Goal: Task Accomplishment & Management: Manage account settings

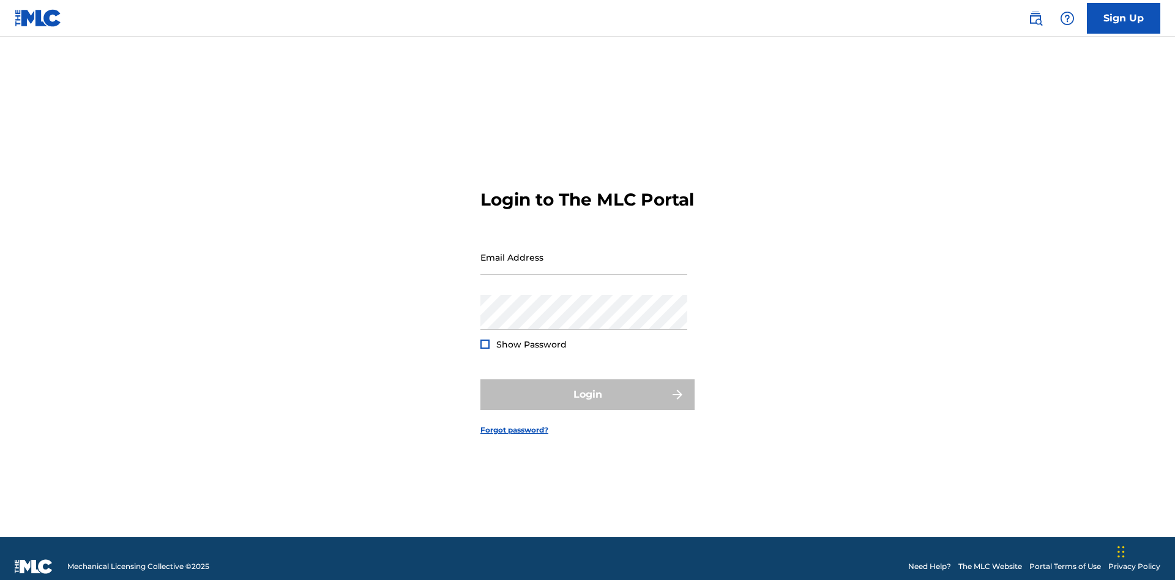
scroll to position [16, 0]
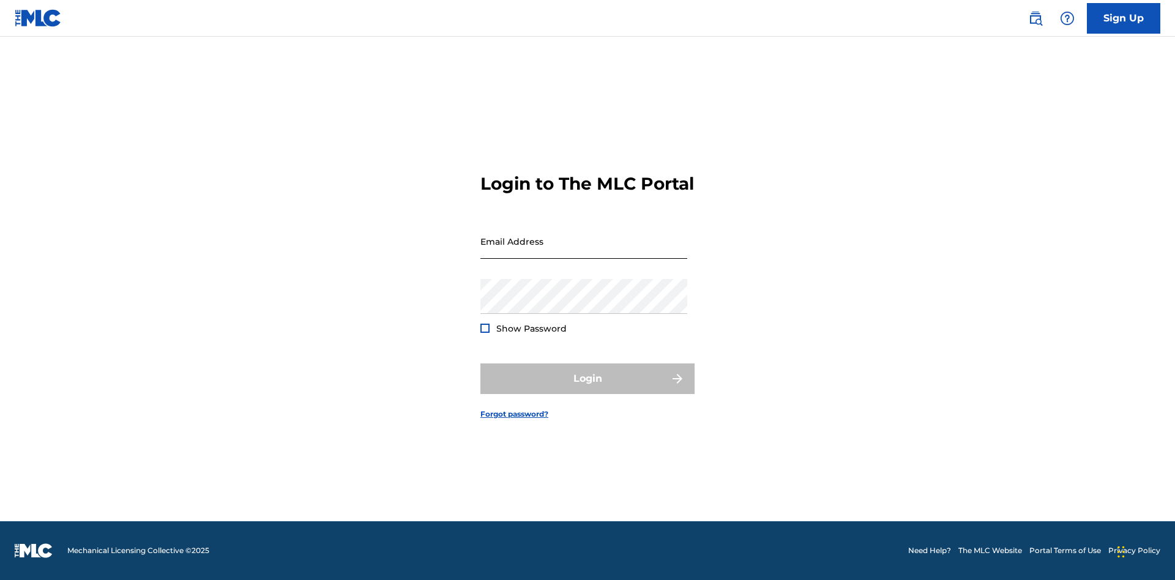
click at [584, 252] on input "Email Address" at bounding box center [584, 241] width 207 height 35
type input "[EMAIL_ADDRESS][DOMAIN_NAME]"
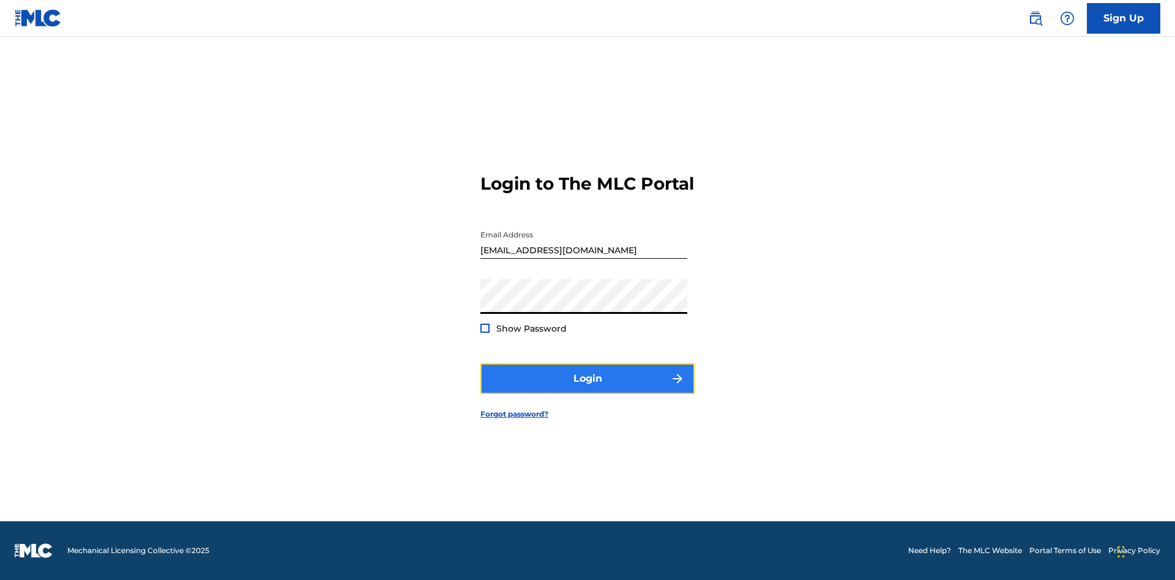
click at [588, 389] on button "Login" at bounding box center [588, 379] width 214 height 31
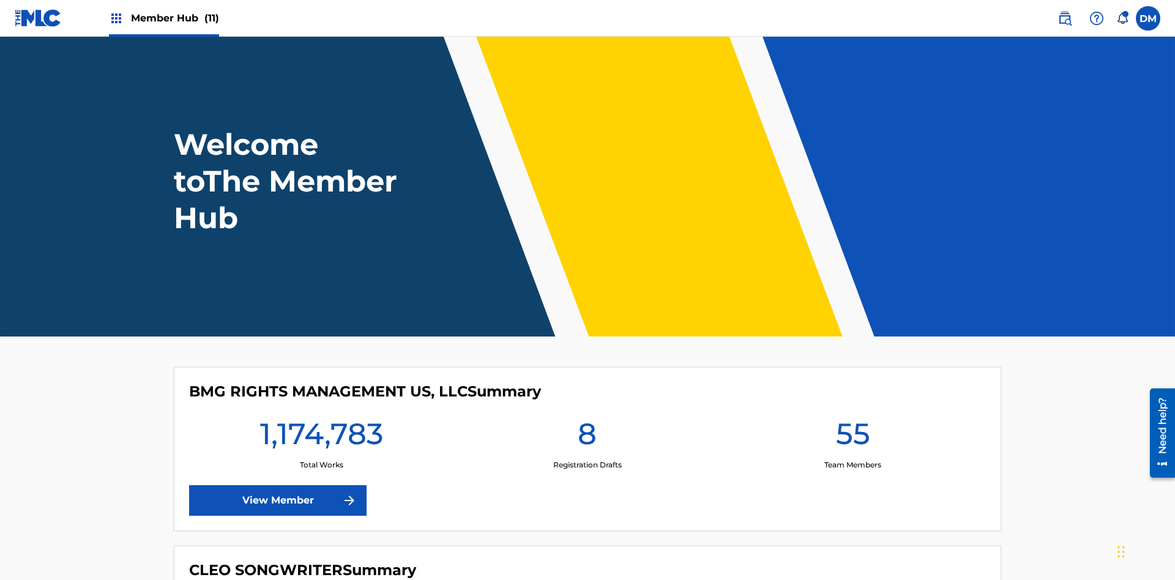
click at [174, 18] on span "Member Hub (11)" at bounding box center [175, 18] width 88 height 14
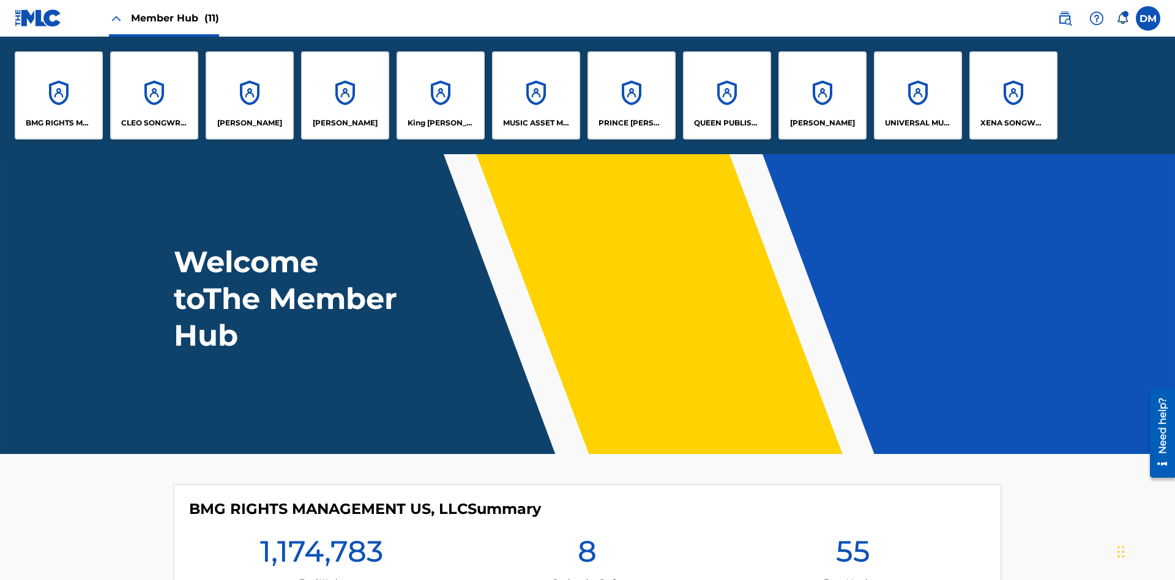
scroll to position [44, 0]
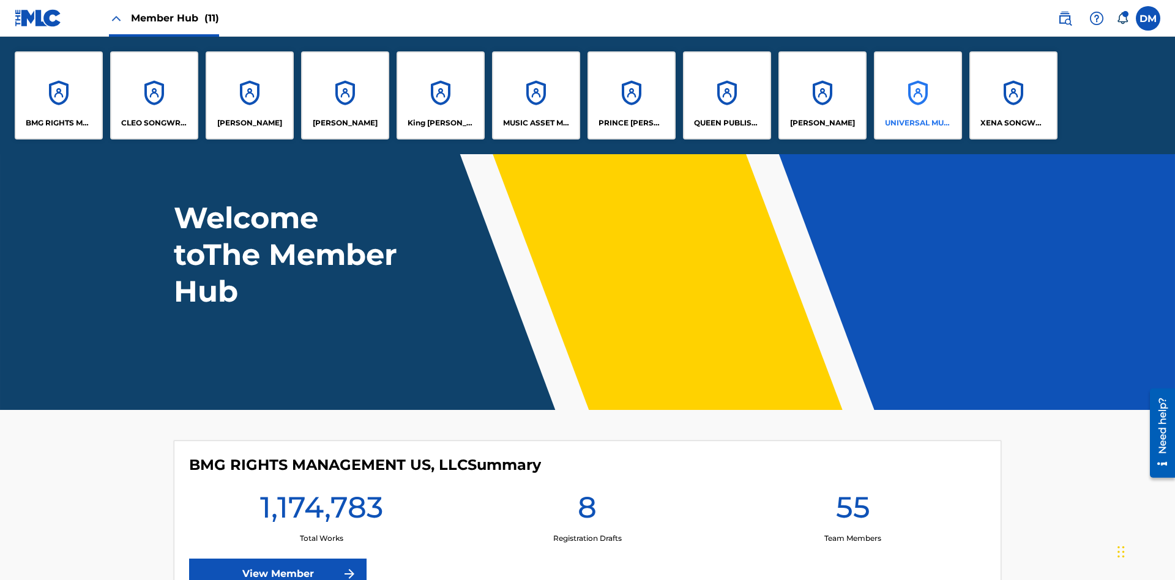
click at [918, 123] on p "UNIVERSAL MUSIC PUB GROUP" at bounding box center [918, 123] width 67 height 11
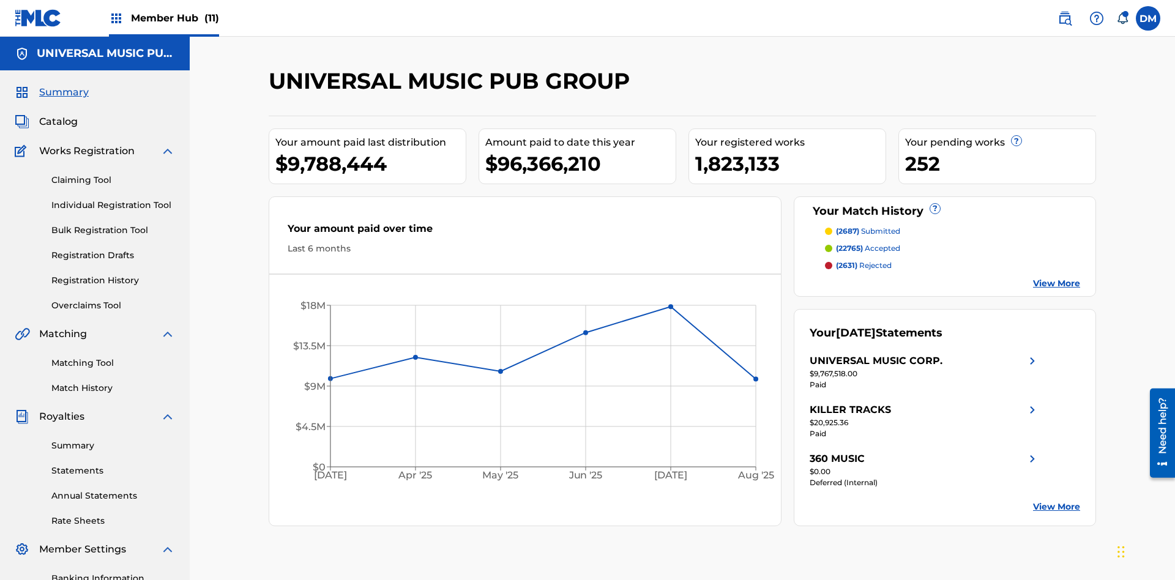
scroll to position [179, 0]
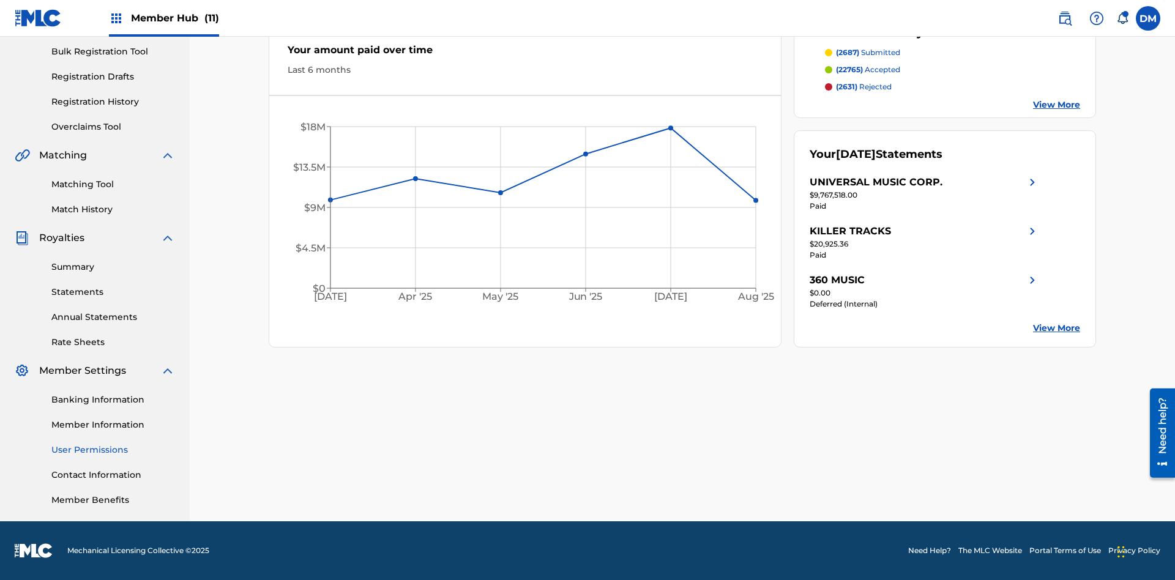
click at [113, 450] on link "User Permissions" at bounding box center [113, 450] width 124 height 13
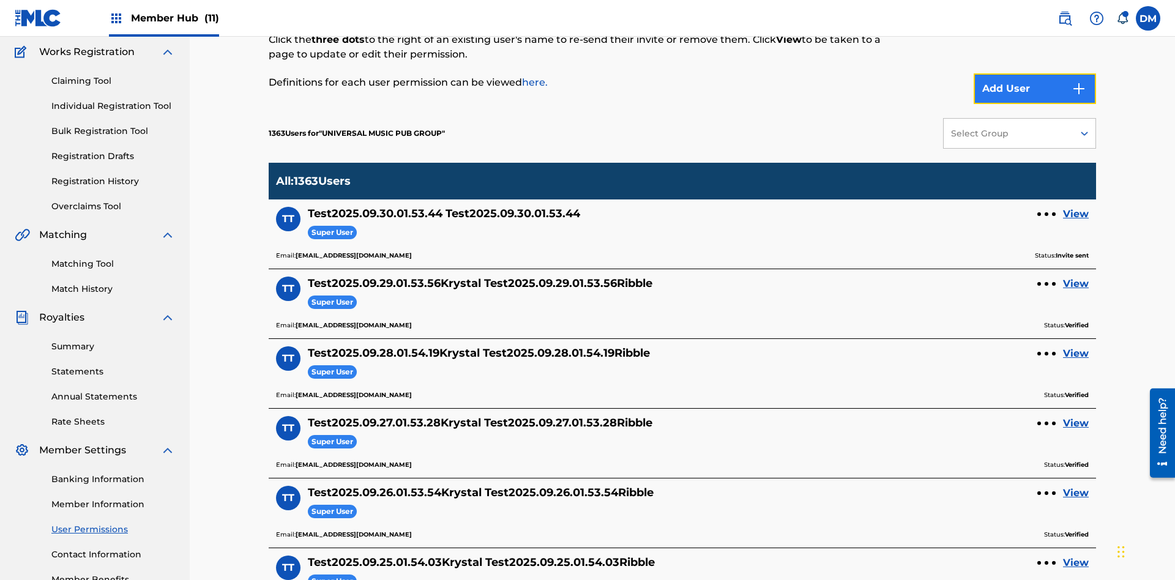
click at [1035, 89] on button "Add User" at bounding box center [1035, 88] width 122 height 31
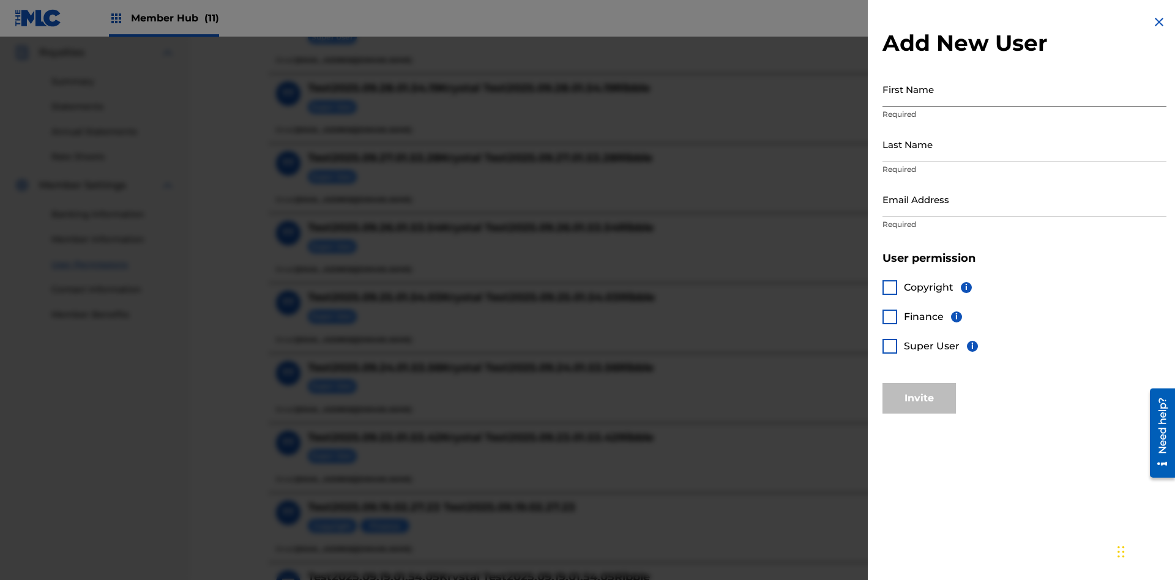
click at [1025, 89] on input "First Name" at bounding box center [1025, 89] width 284 height 35
type input "Test2025.09.30.01.55.42"
click at [1025, 144] on input "Last Name" at bounding box center [1025, 144] width 284 height 35
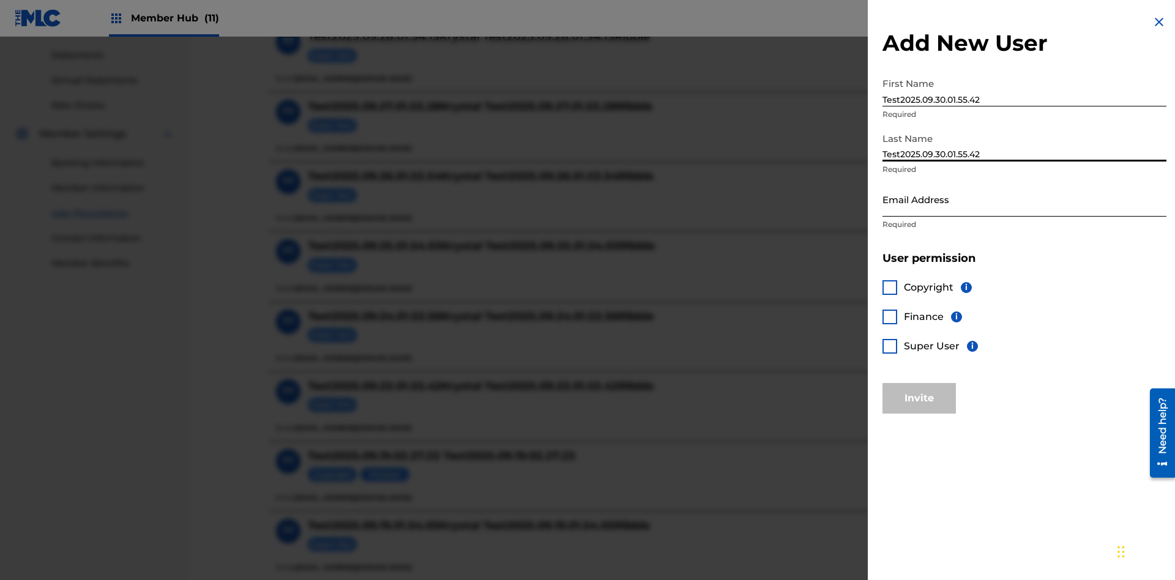
type input "Test2025.09.30.01.55.42"
click at [1025, 199] on input "Email Address" at bounding box center [1025, 199] width 284 height 35
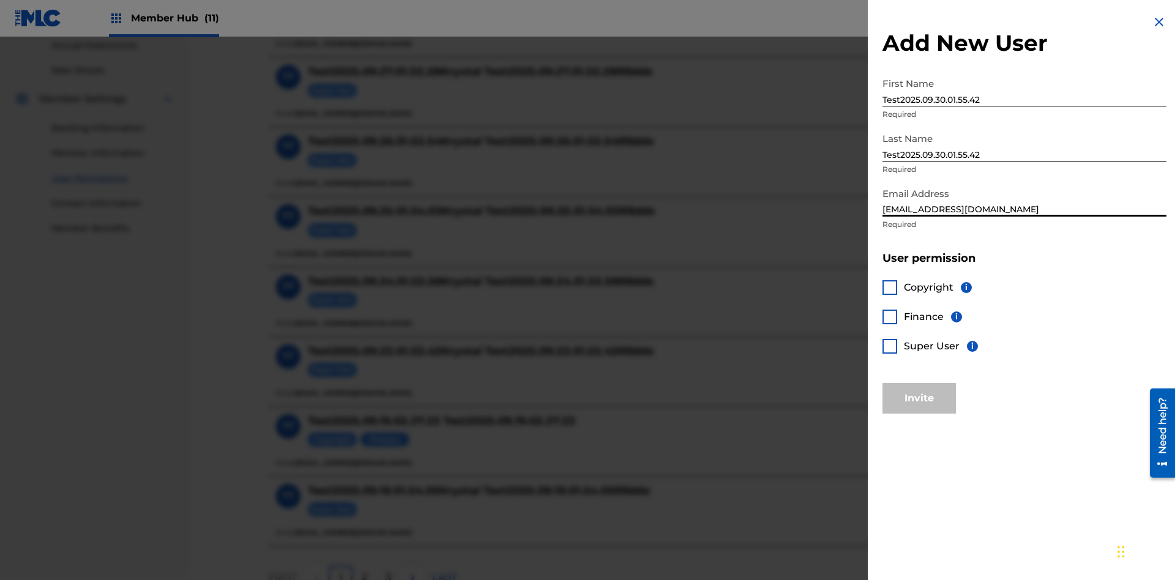
type input "[EMAIL_ADDRESS][DOMAIN_NAME]"
click at [890, 287] on div at bounding box center [890, 287] width 15 height 15
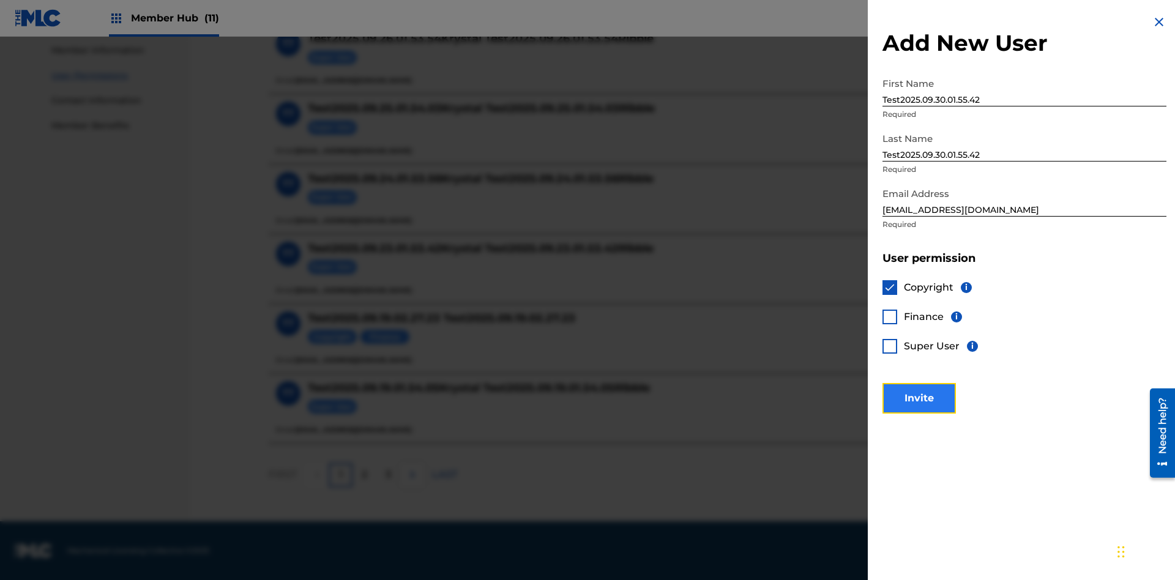
click at [919, 398] on button "Invite" at bounding box center [919, 398] width 73 height 31
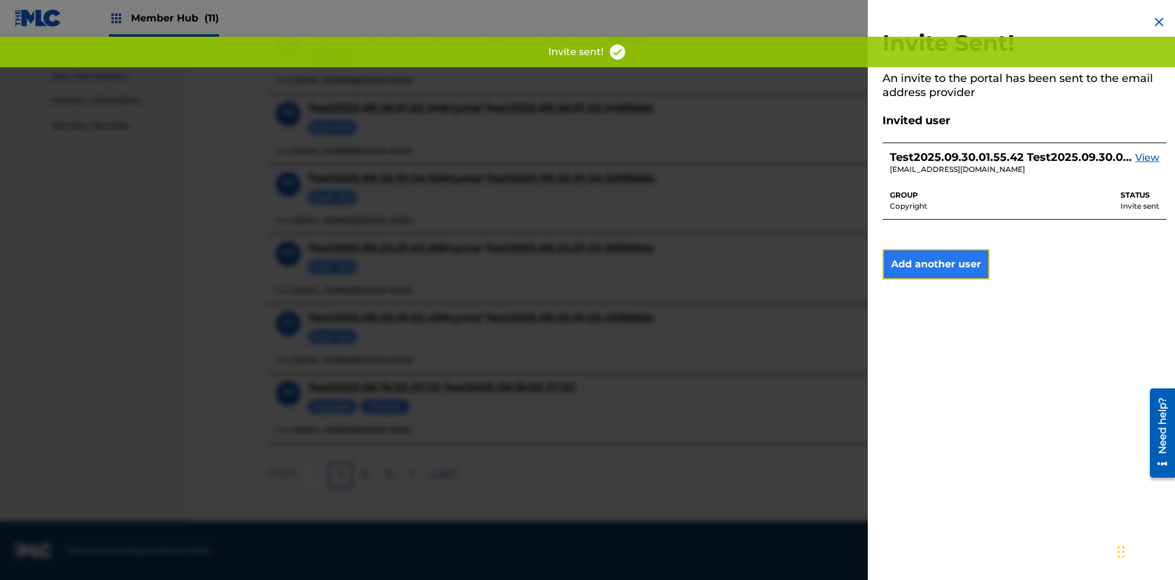
click at [936, 264] on button "Add another user" at bounding box center [936, 264] width 107 height 31
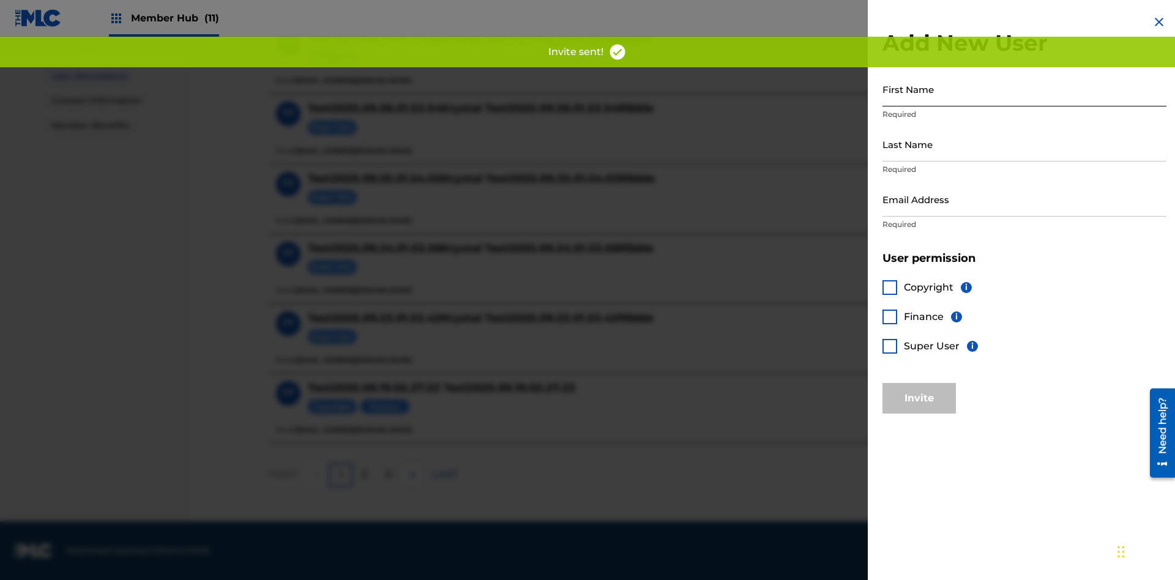
click at [1025, 89] on input "First Name" at bounding box center [1025, 89] width 284 height 35
type input "Test2025.09.30.01.55.48"
click at [1025, 144] on input "Last Name" at bounding box center [1025, 144] width 284 height 35
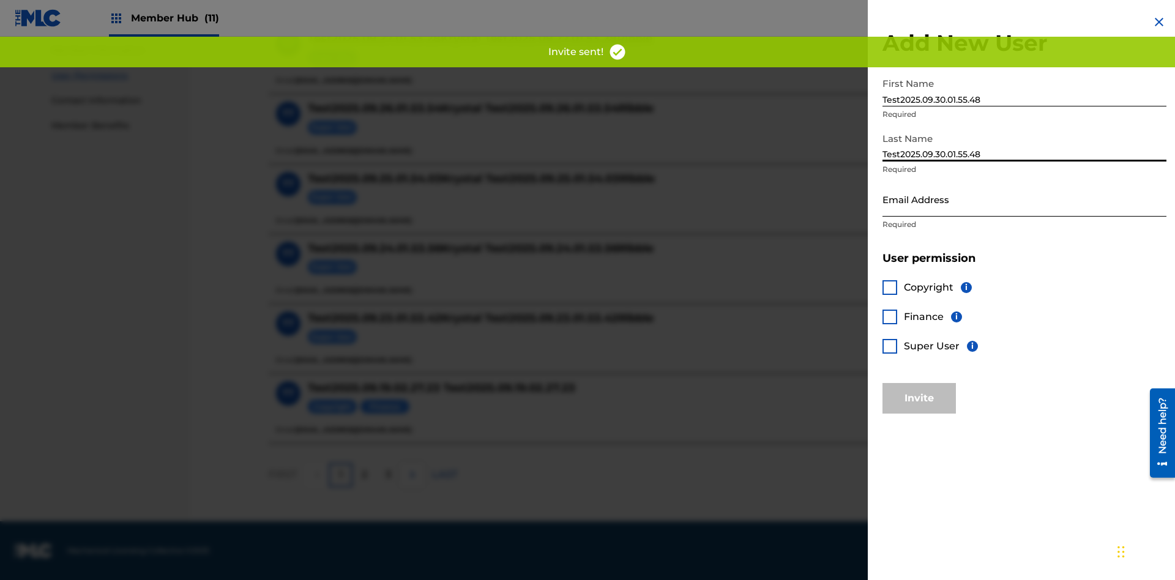
type input "Test2025.09.30.01.55.48"
click at [1025, 199] on input "Email Address" at bounding box center [1025, 199] width 284 height 35
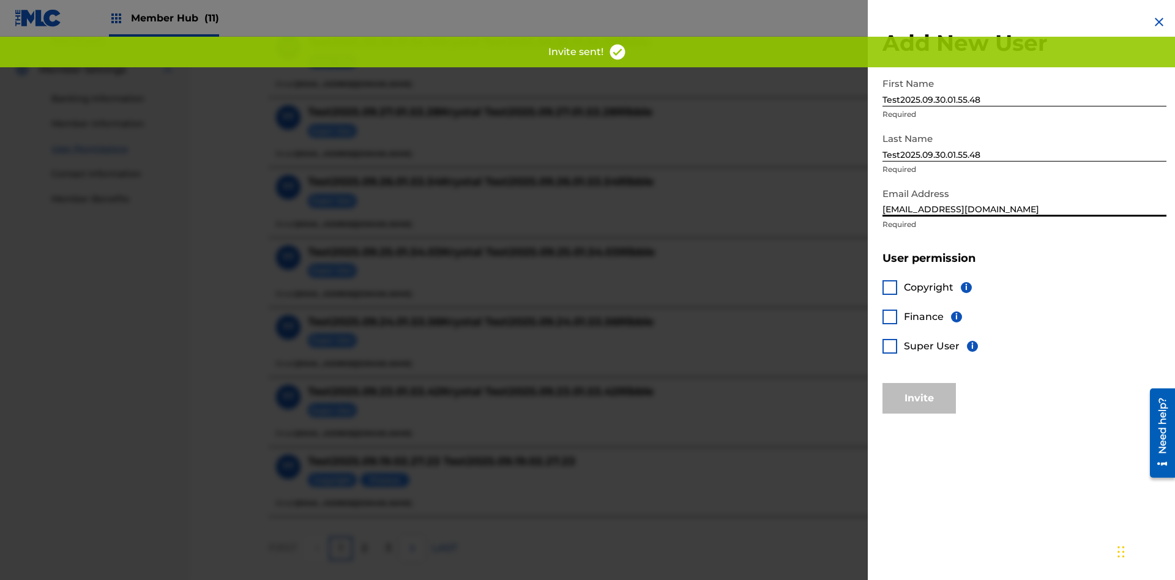
type input "[EMAIL_ADDRESS][DOMAIN_NAME]"
click at [890, 316] on div at bounding box center [890, 317] width 15 height 15
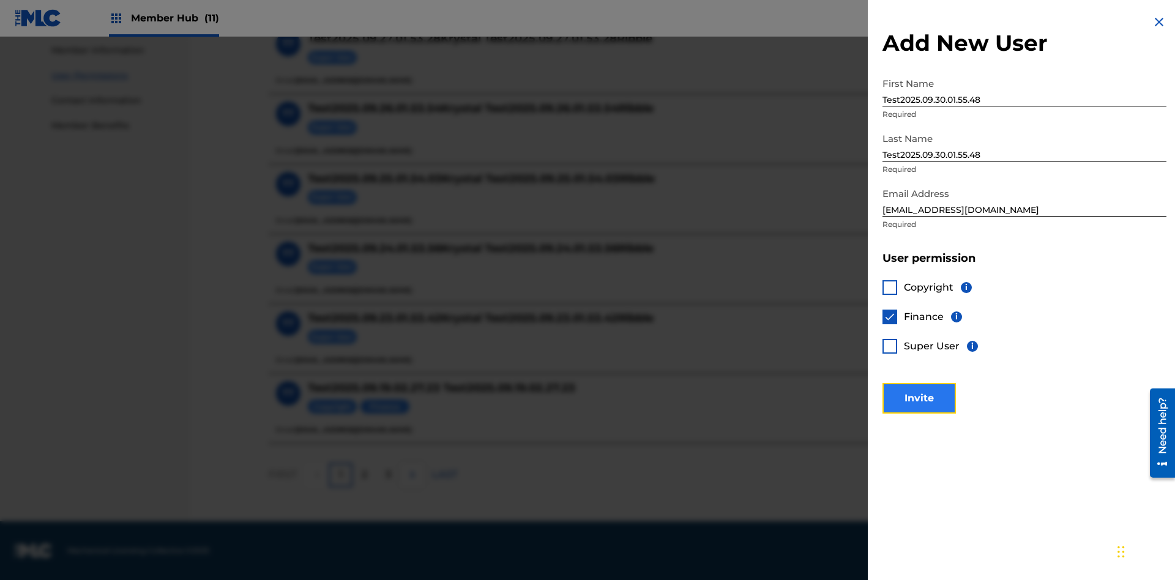
click at [919, 398] on button "Invite" at bounding box center [919, 398] width 73 height 31
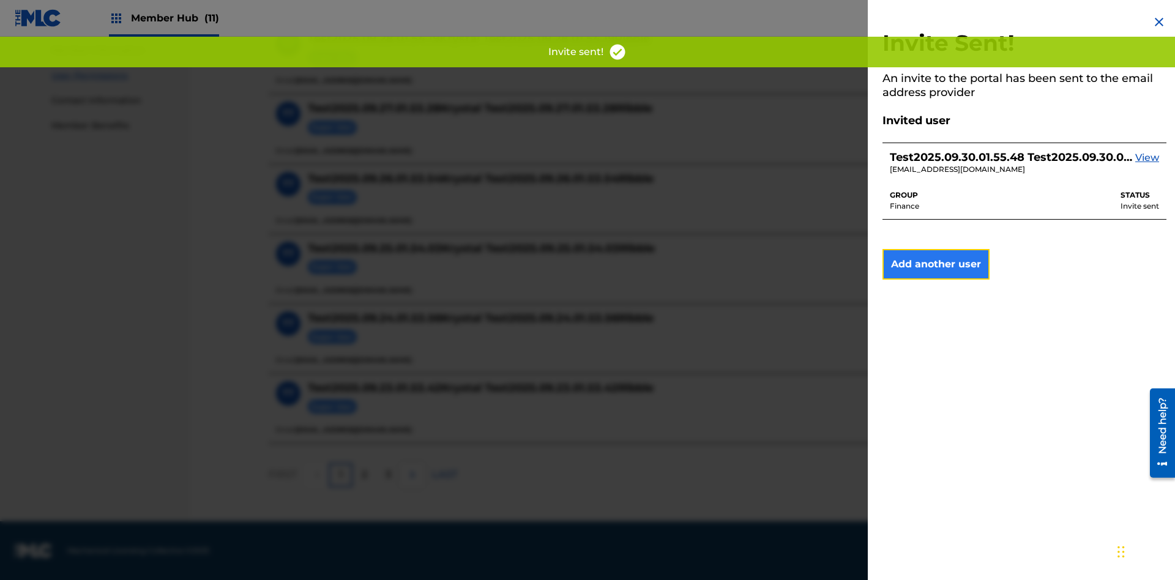
click at [936, 264] on button "Add another user" at bounding box center [936, 264] width 107 height 31
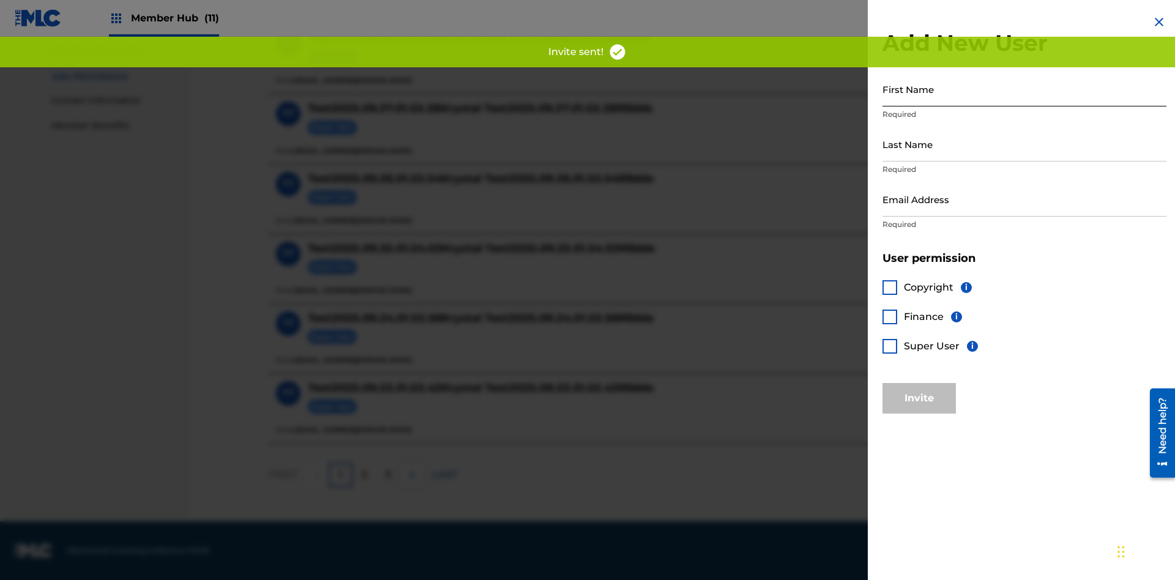
click at [1025, 89] on input "First Name" at bounding box center [1025, 89] width 284 height 35
type input "Test2025.09.30.01.55.54"
click at [1025, 144] on input "Last Name" at bounding box center [1025, 144] width 284 height 35
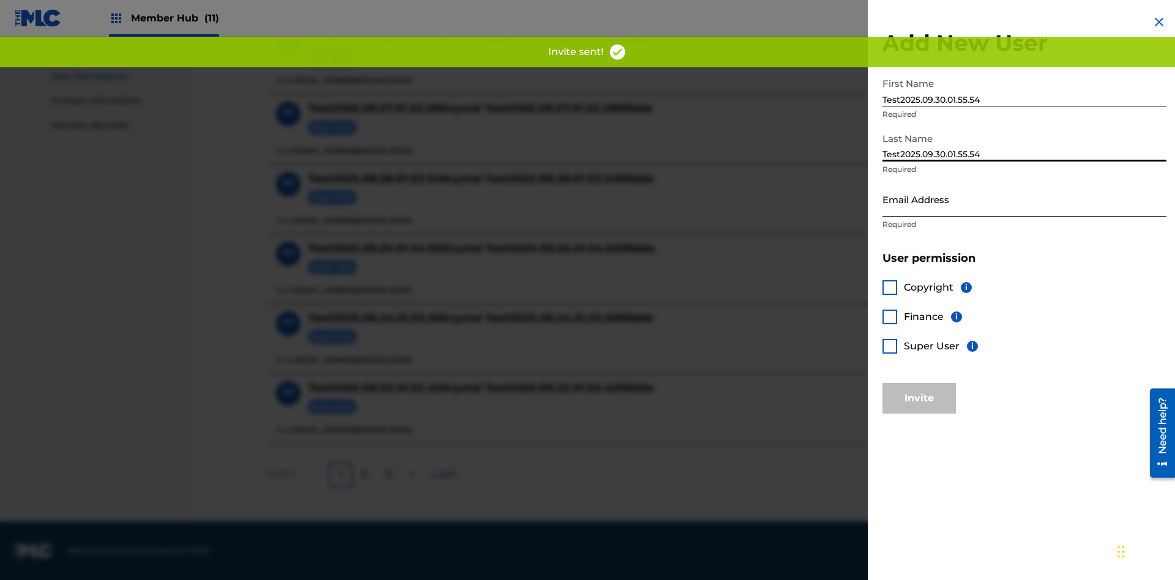
type input "Test2025.09.30.01.55.54"
click at [1025, 199] on input "Email Address" at bounding box center [1025, 199] width 284 height 35
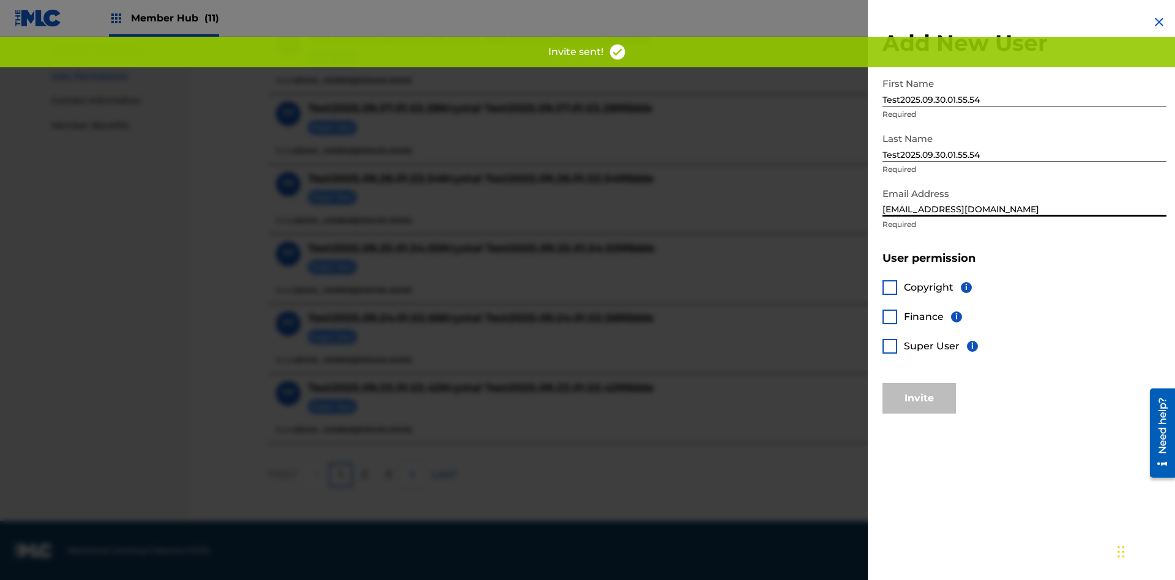
type input "[EMAIL_ADDRESS][DOMAIN_NAME]"
click at [890, 346] on div at bounding box center [890, 346] width 15 height 15
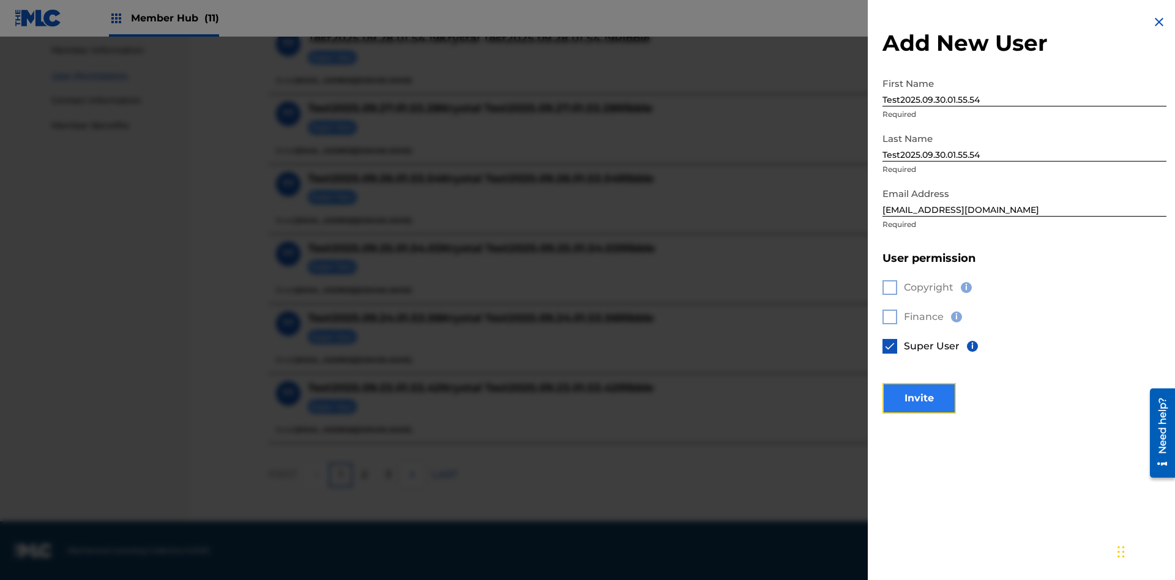
click at [919, 398] on button "Invite" at bounding box center [919, 398] width 73 height 31
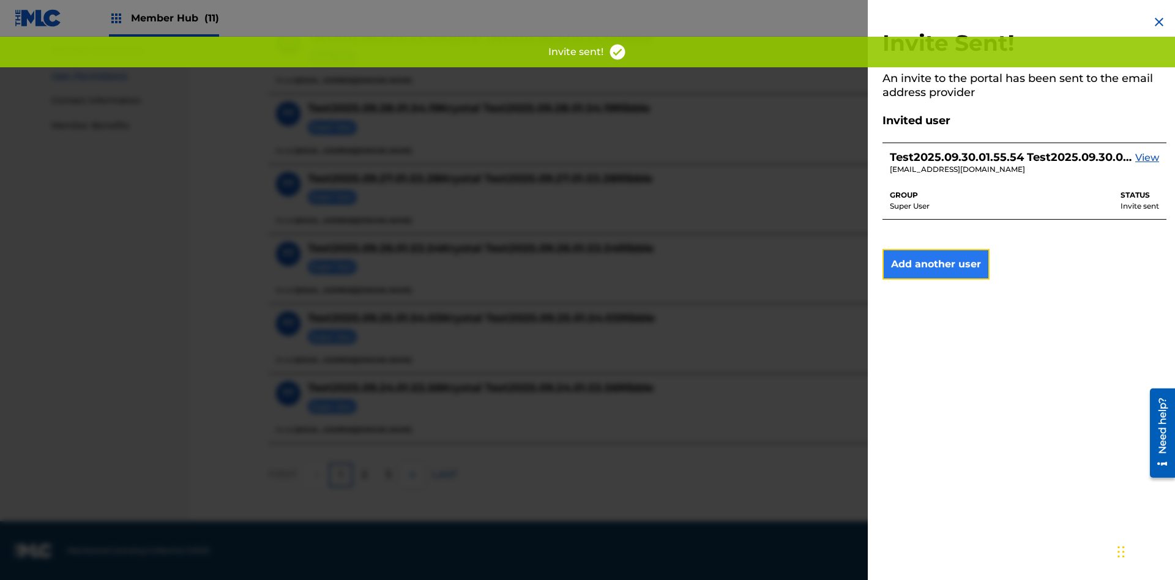
click at [936, 264] on button "Add another user" at bounding box center [936, 264] width 107 height 31
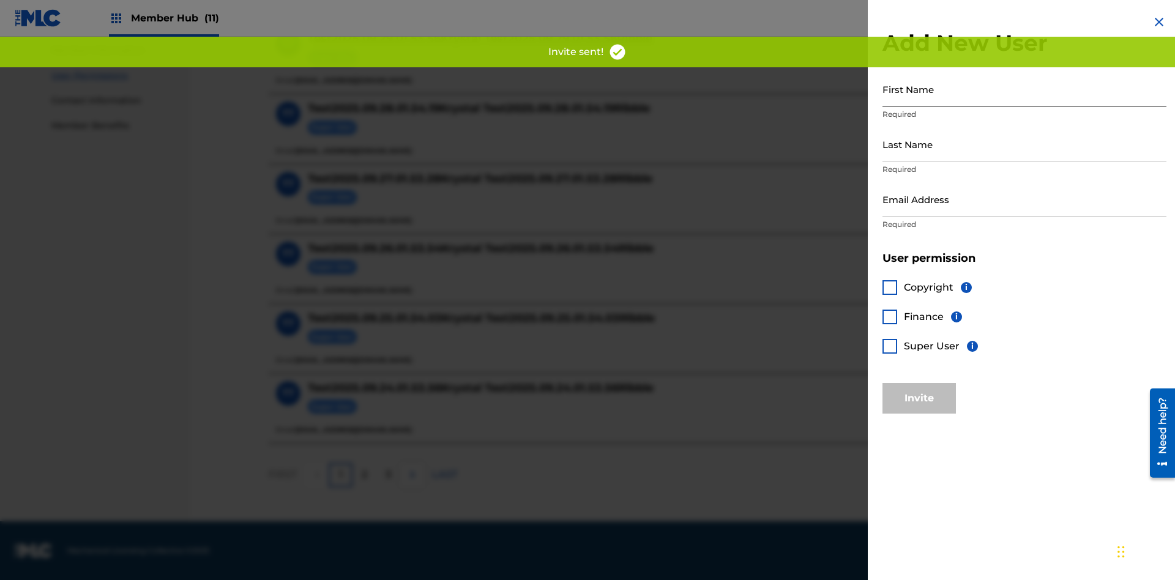
click at [1025, 89] on input "First Name" at bounding box center [1025, 89] width 284 height 35
type input "Test2025.09.30.01.56.01"
click at [1025, 144] on input "Last Name" at bounding box center [1025, 144] width 284 height 35
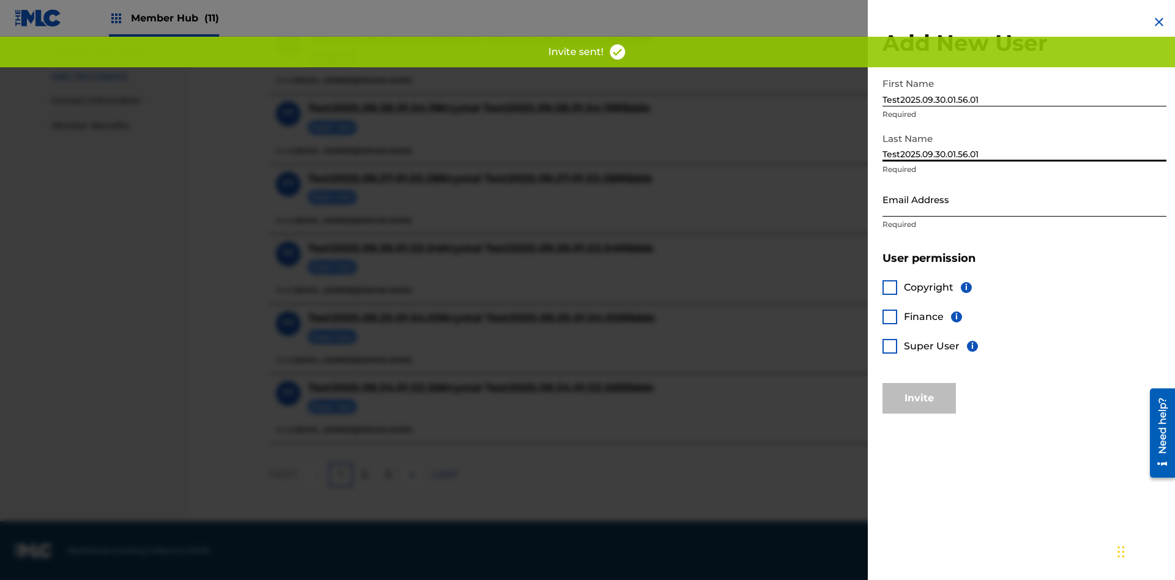
type input "Test2025.09.30.01.56.01"
click at [1025, 199] on input "Email Address" at bounding box center [1025, 199] width 284 height 35
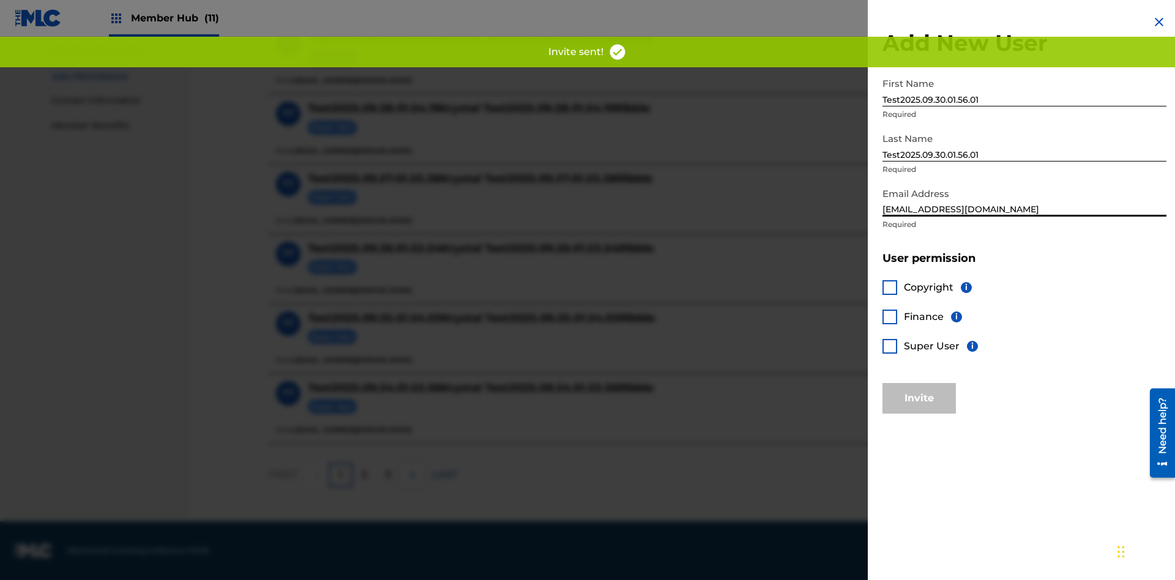
type input "[EMAIL_ADDRESS][DOMAIN_NAME]"
click at [890, 287] on div at bounding box center [890, 287] width 15 height 15
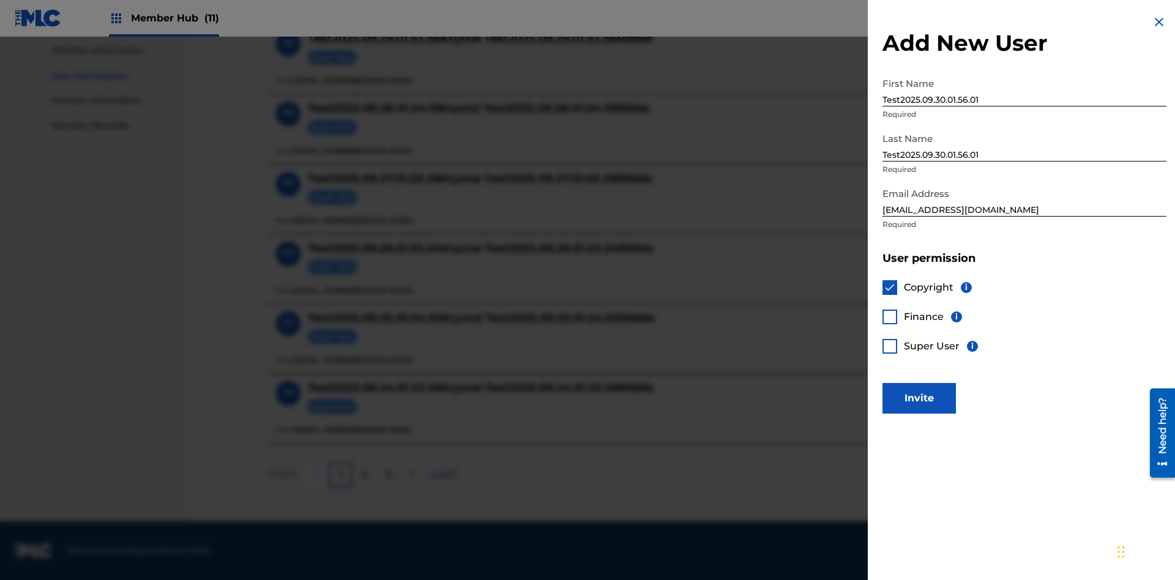
click at [890, 316] on div at bounding box center [890, 317] width 15 height 15
click at [919, 398] on button "Invite" at bounding box center [919, 398] width 73 height 31
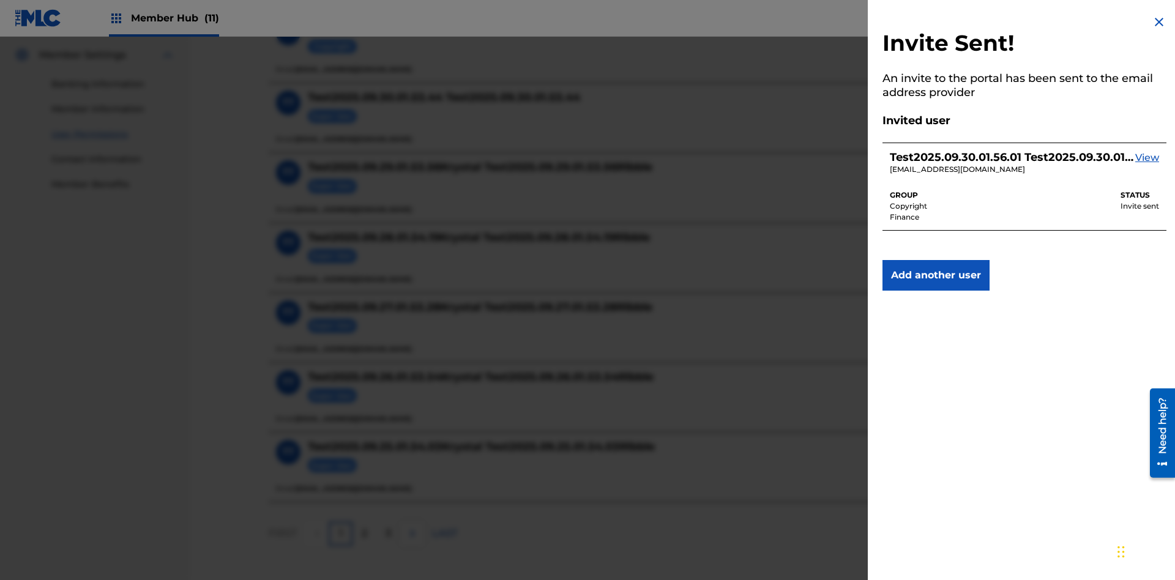
click at [1159, 22] on img at bounding box center [1159, 22] width 15 height 15
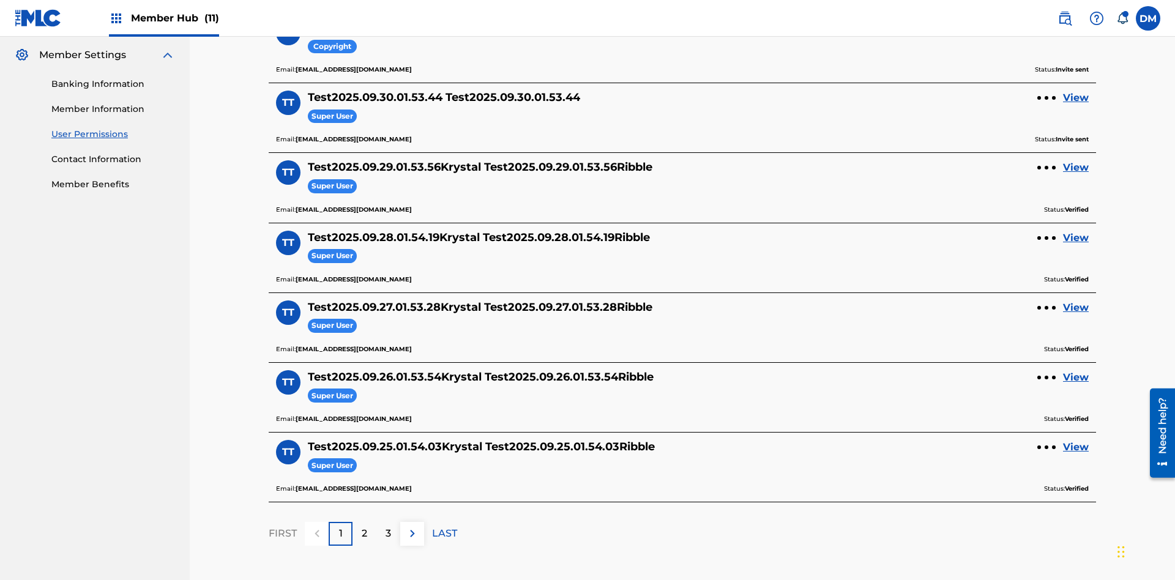
scroll to position [144, 0]
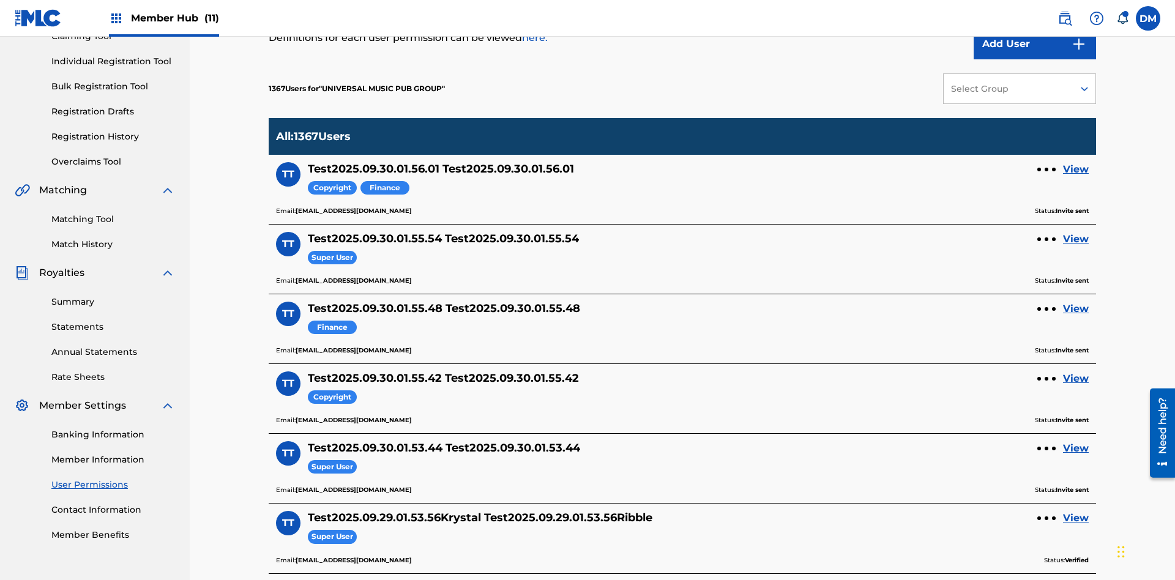
click at [1020, 89] on div "Select Group" at bounding box center [1008, 89] width 114 height 13
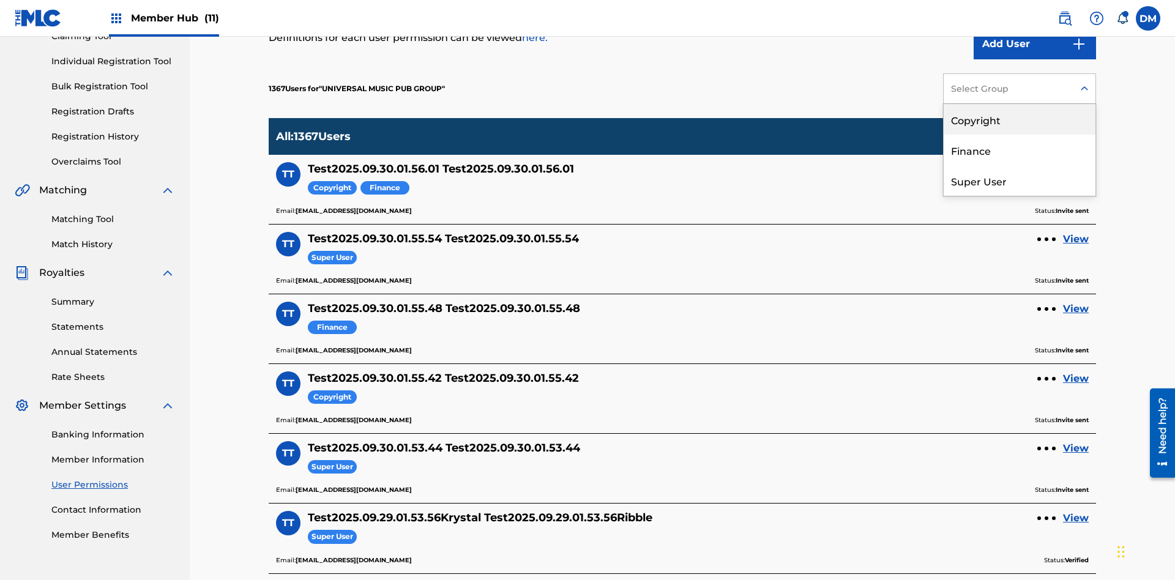
click at [1020, 119] on div "Copyright" at bounding box center [1020, 119] width 152 height 31
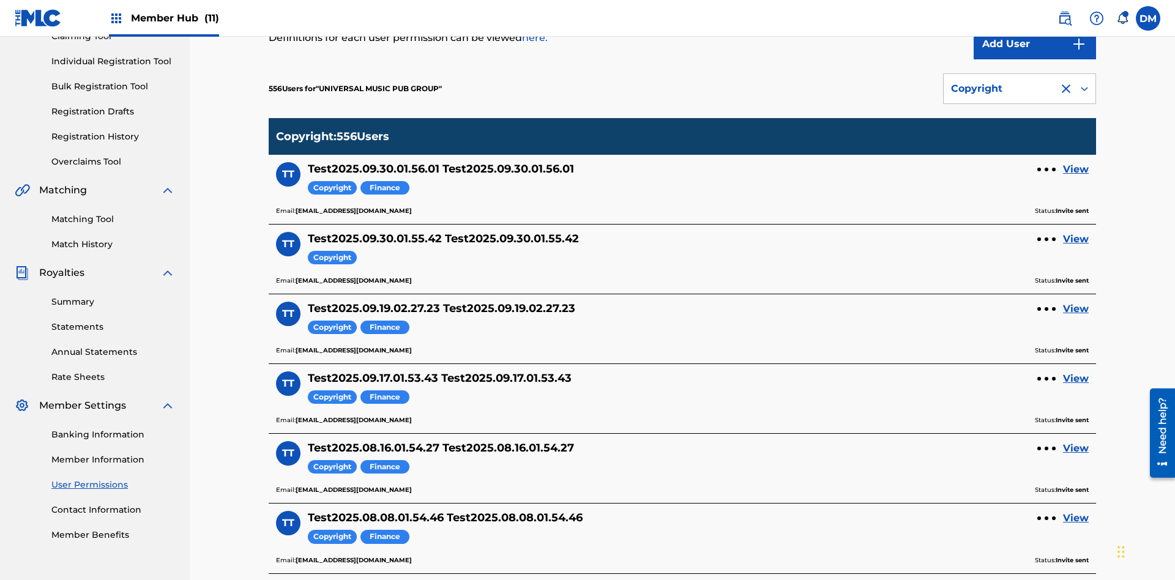
click at [1020, 89] on div "Copyright" at bounding box center [1001, 88] width 100 height 15
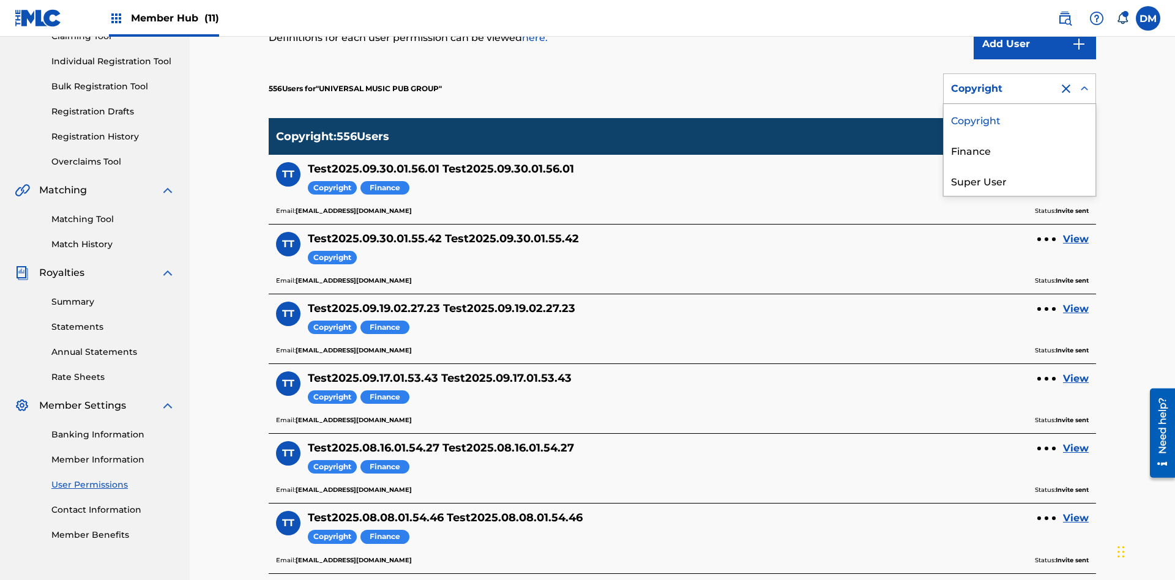
click at [1020, 150] on div "Finance" at bounding box center [1020, 150] width 152 height 31
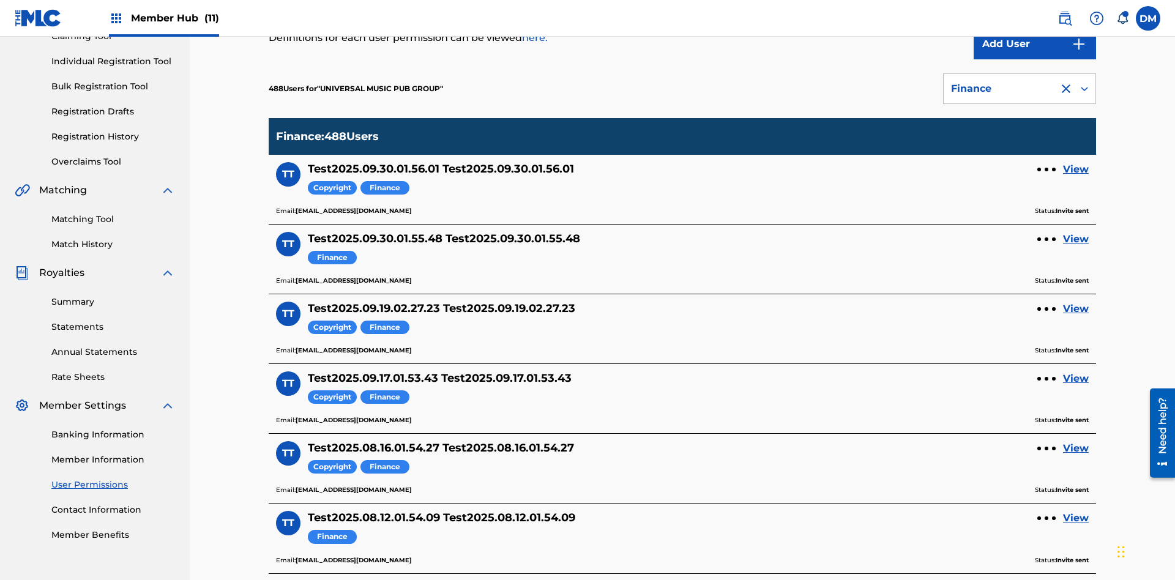
click at [1020, 89] on div "Finance" at bounding box center [1001, 88] width 100 height 15
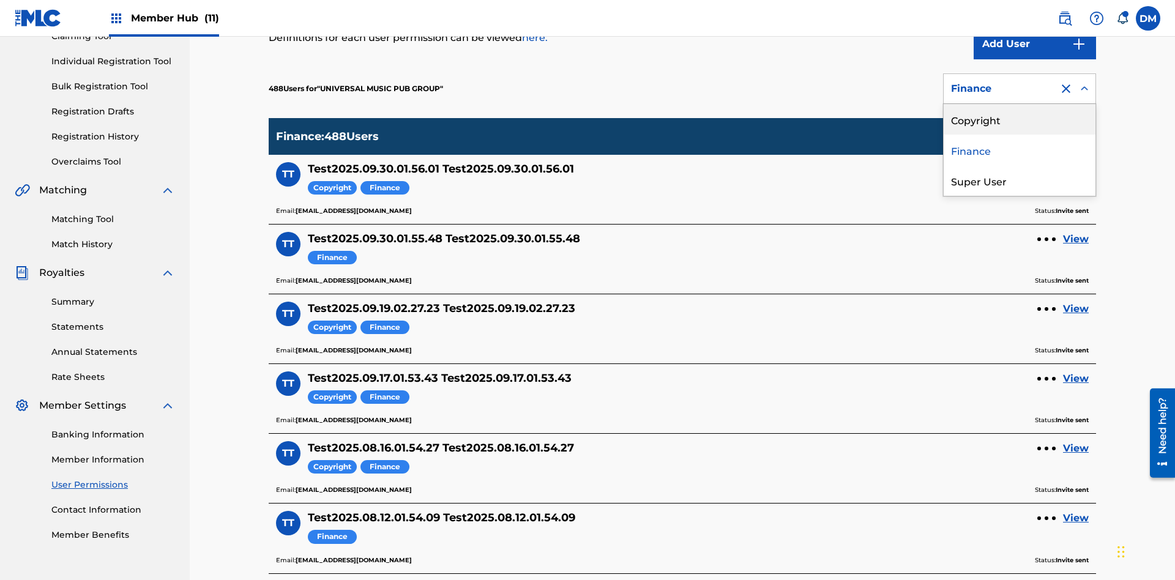
click at [1020, 181] on div "Super User" at bounding box center [1020, 180] width 152 height 31
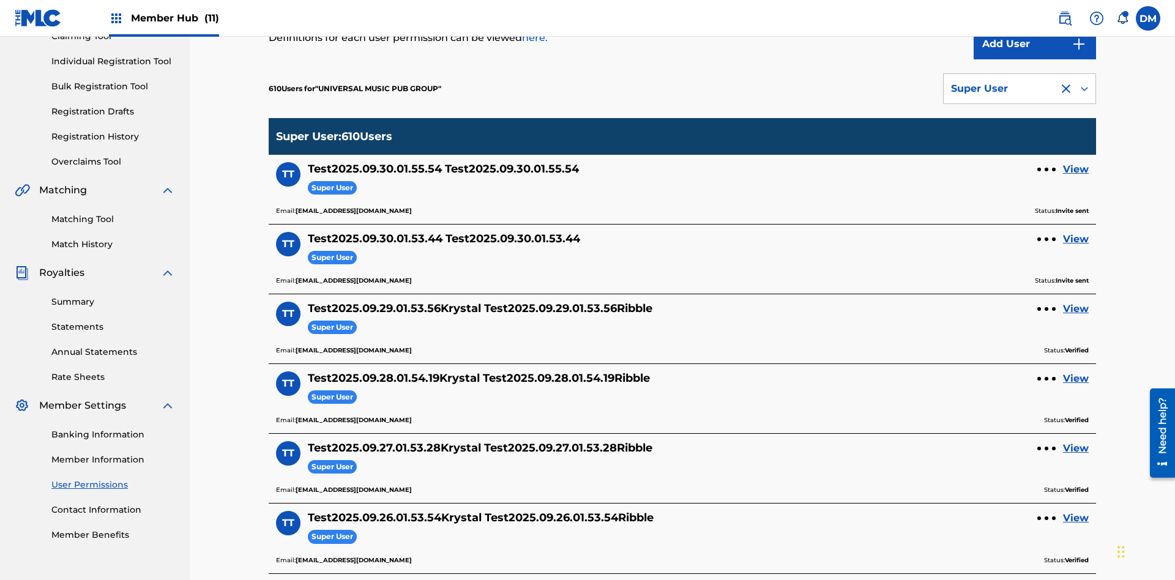
click at [1020, 89] on div "Super User" at bounding box center [1001, 88] width 100 height 15
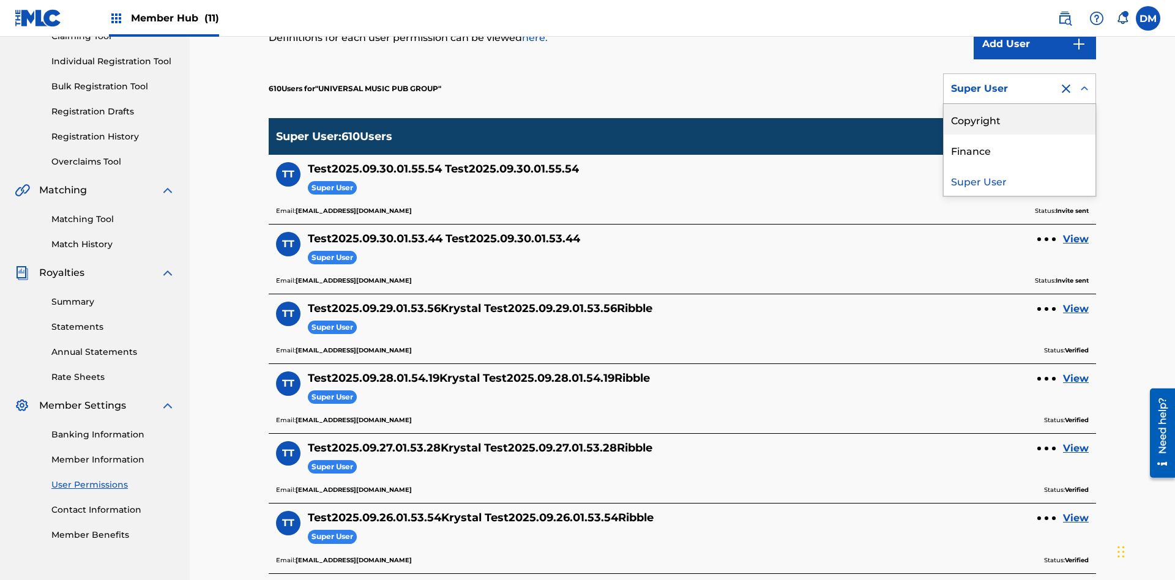
click at [1020, 119] on div "Copyright" at bounding box center [1020, 119] width 152 height 31
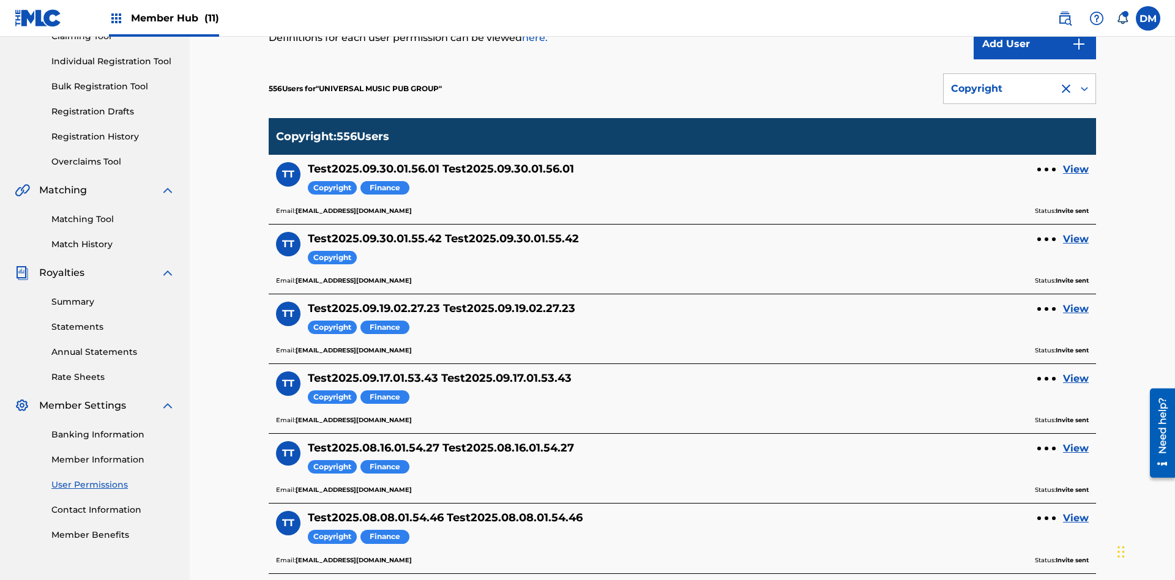
click at [1020, 89] on div "Copyright" at bounding box center [1001, 88] width 100 height 15
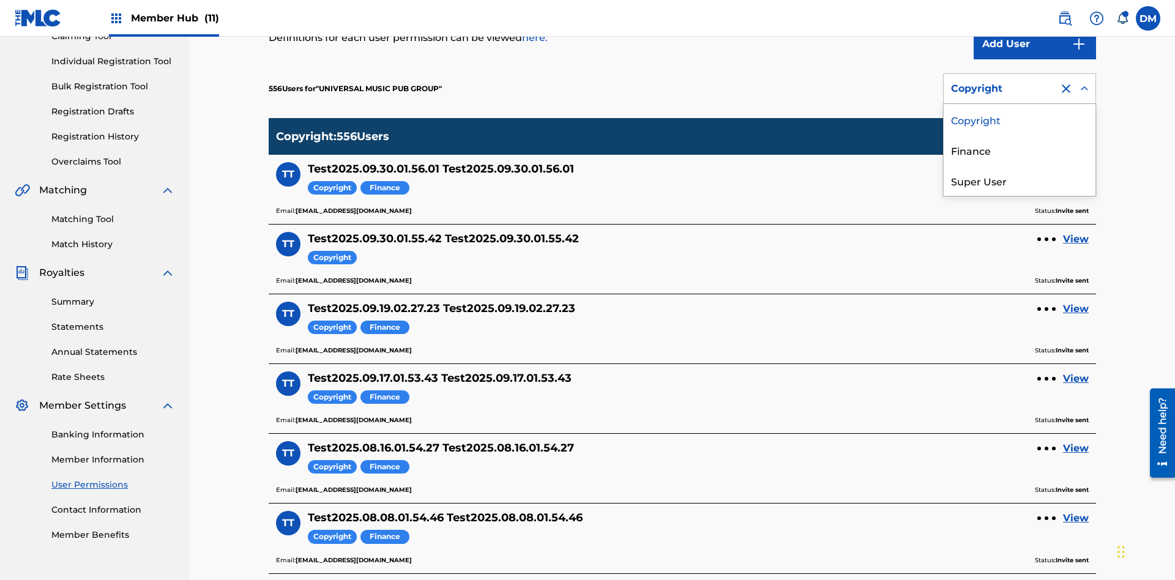
click at [1020, 150] on div "Finance" at bounding box center [1020, 150] width 152 height 31
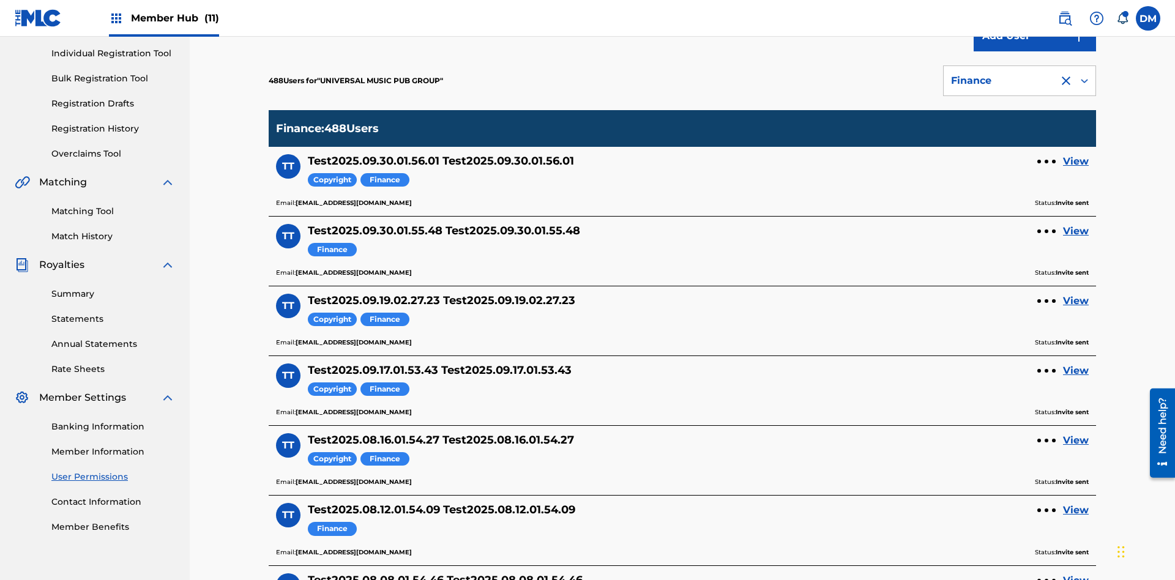
click at [1066, 81] on div at bounding box center [1066, 80] width 15 height 15
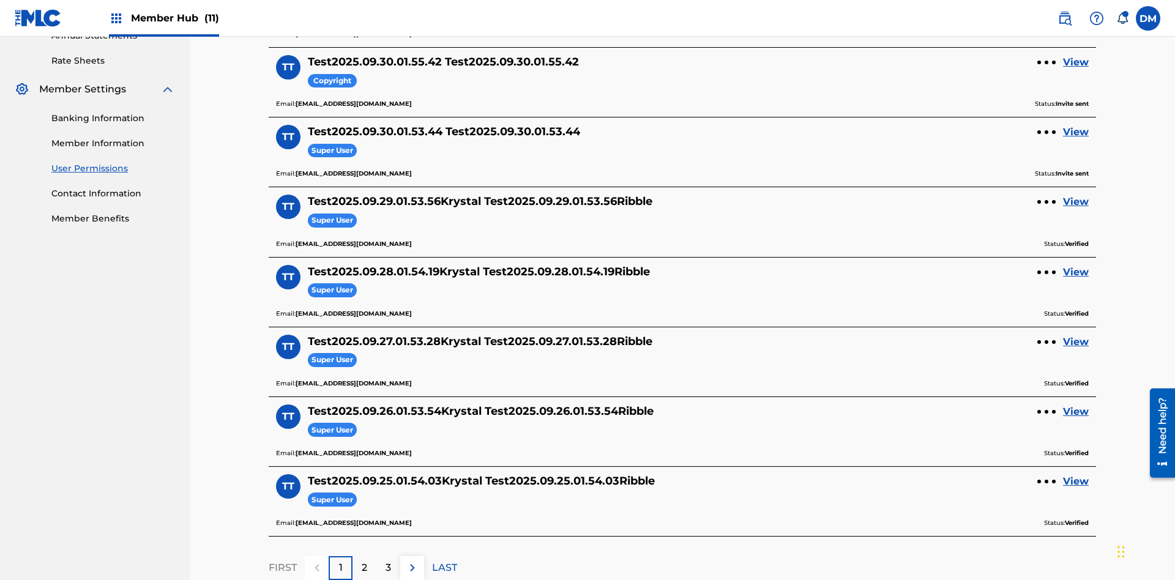
scroll to position [442, 0]
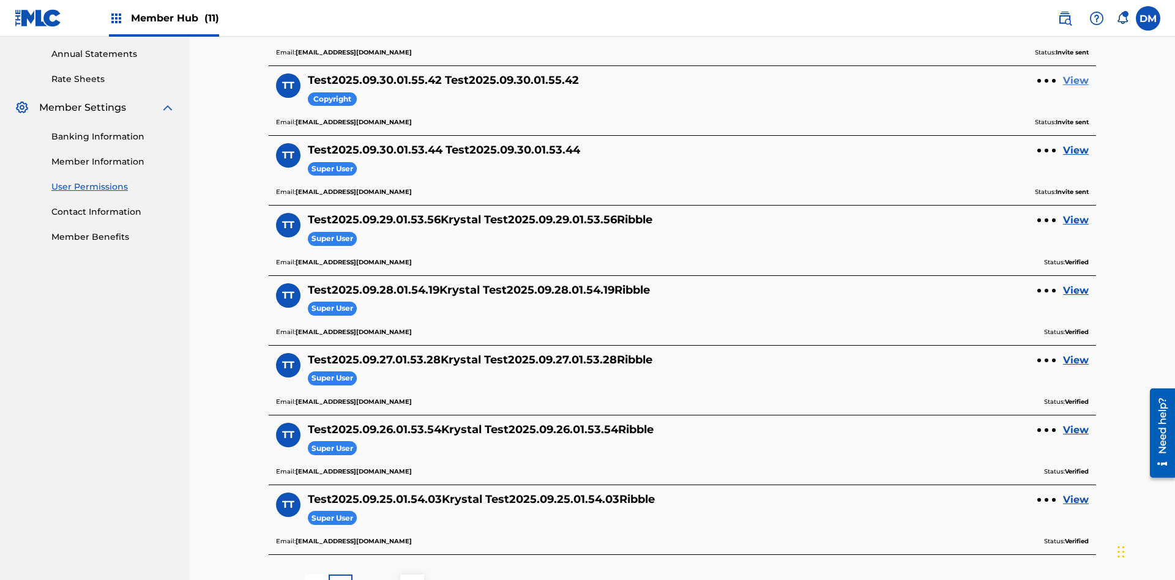
click at [1076, 81] on link "View" at bounding box center [1076, 80] width 26 height 15
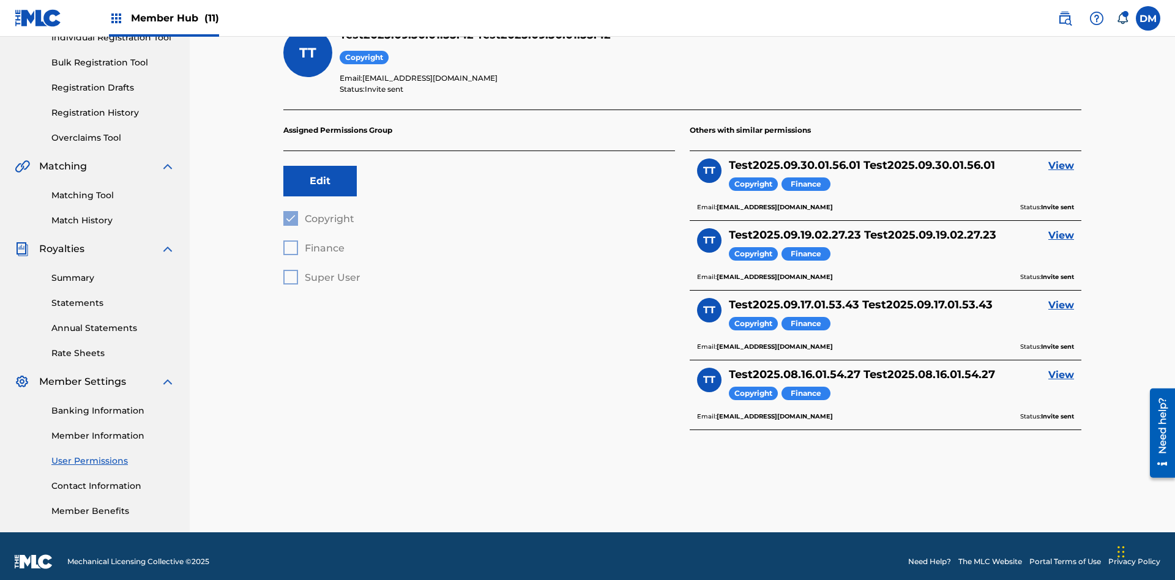
scroll to position [43, 0]
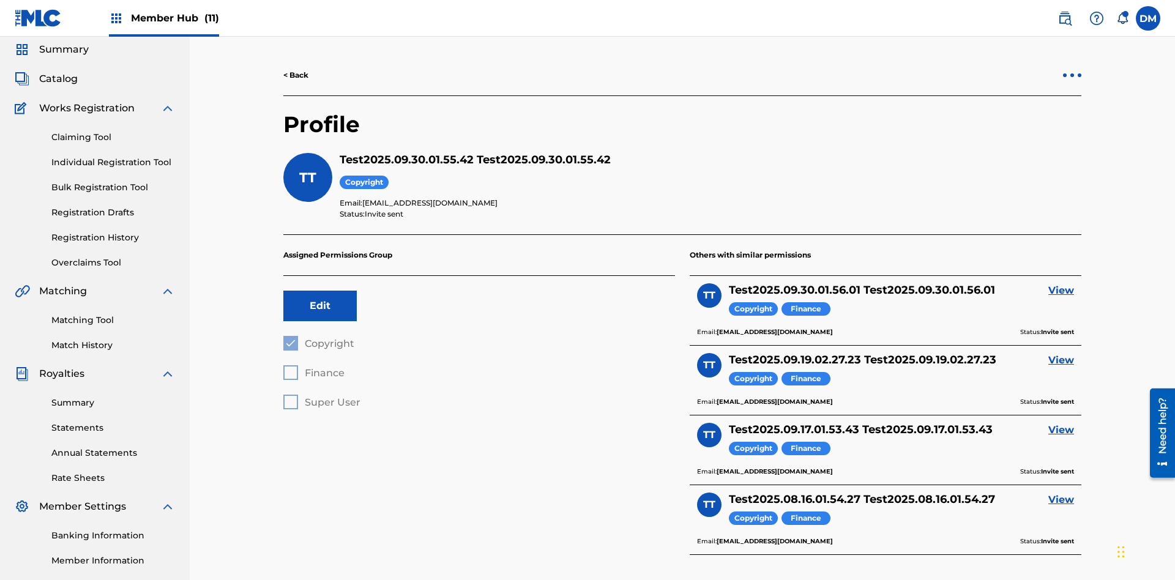
click at [1072, 75] on div at bounding box center [1073, 75] width 4 height 4
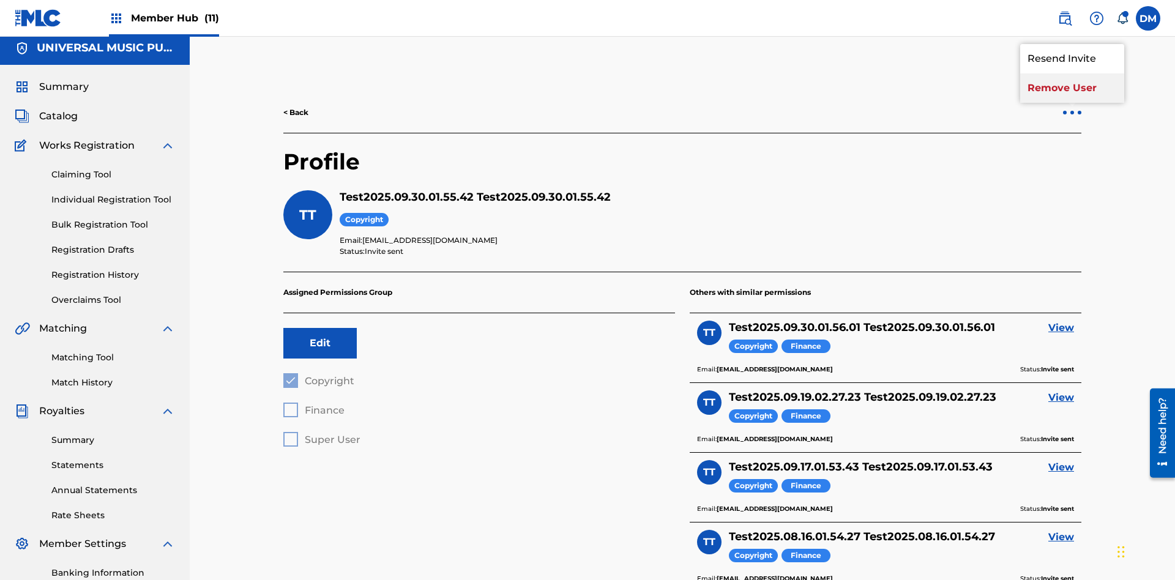
click at [1072, 88] on p "Remove User" at bounding box center [1072, 87] width 104 height 29
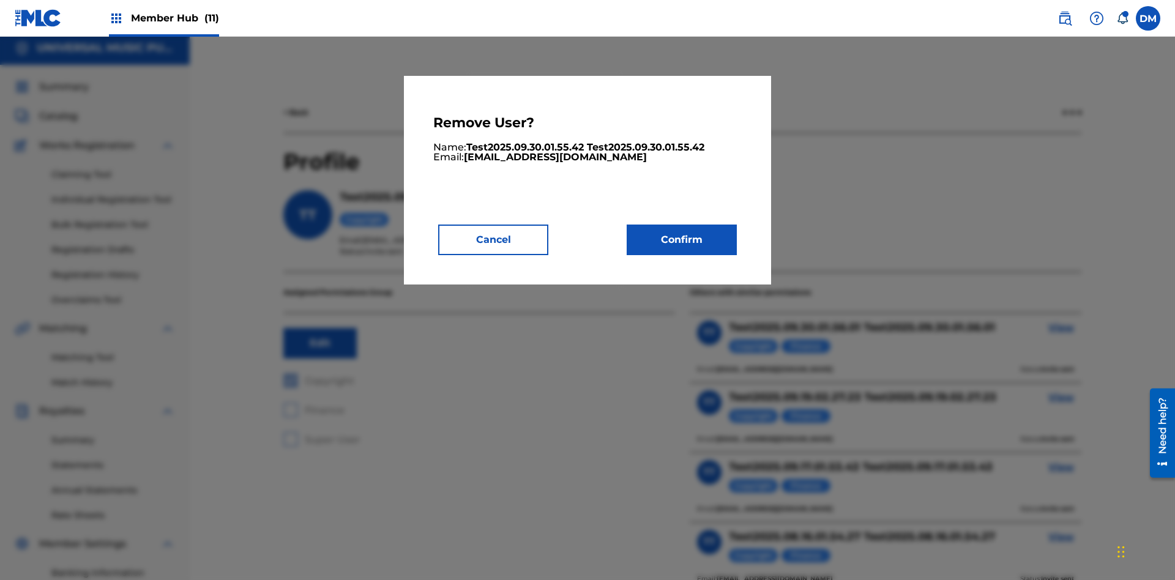
scroll to position [156, 0]
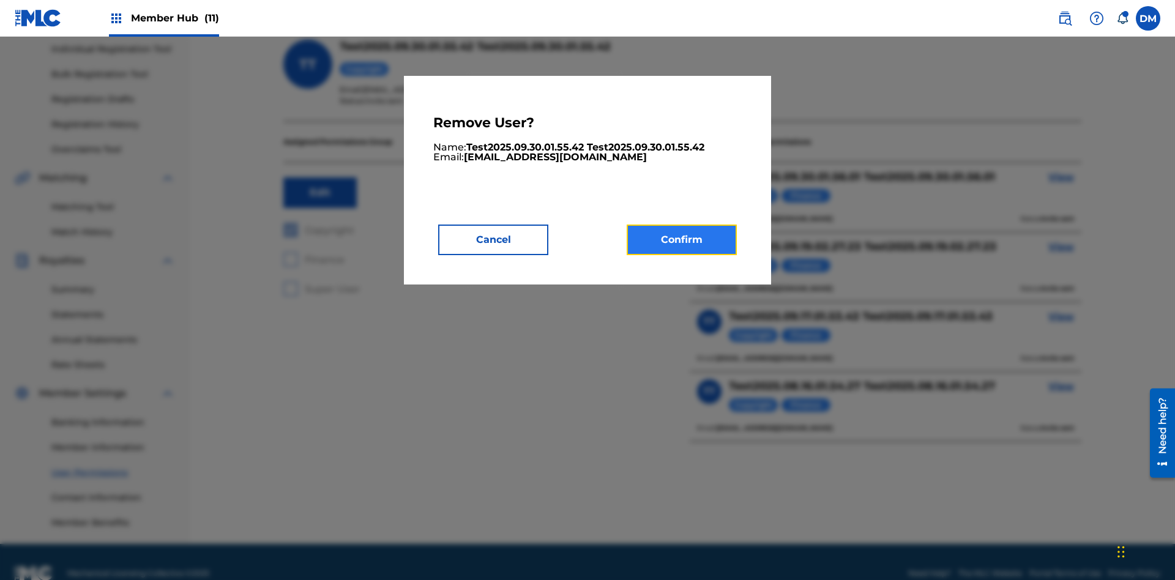
click at [682, 239] on button "Confirm" at bounding box center [682, 240] width 110 height 31
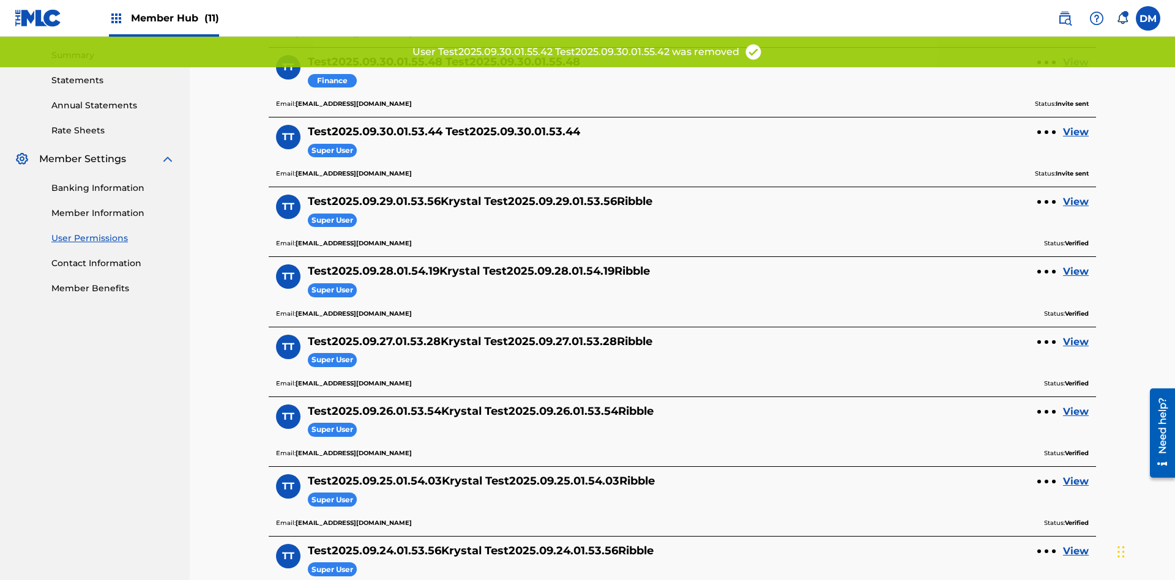
scroll to position [372, 0]
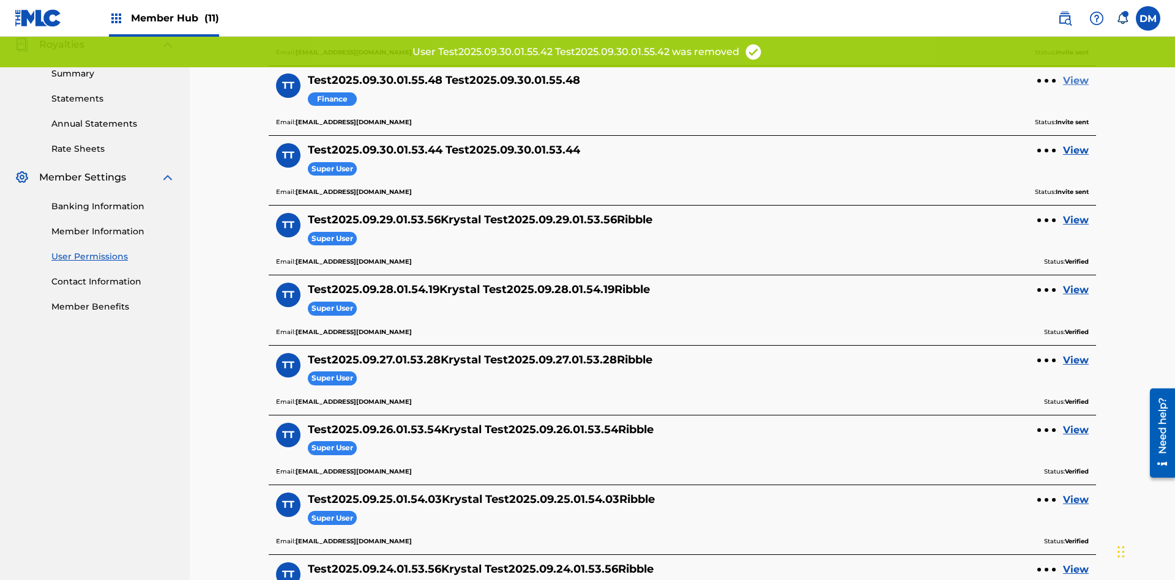
click at [1076, 81] on link "View" at bounding box center [1076, 80] width 26 height 15
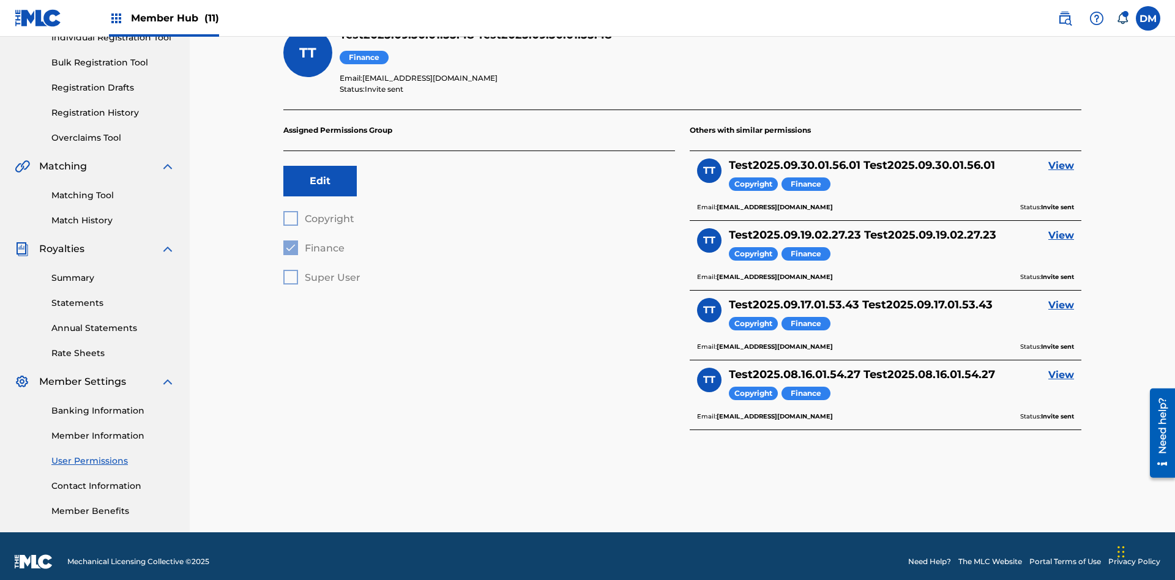
scroll to position [43, 0]
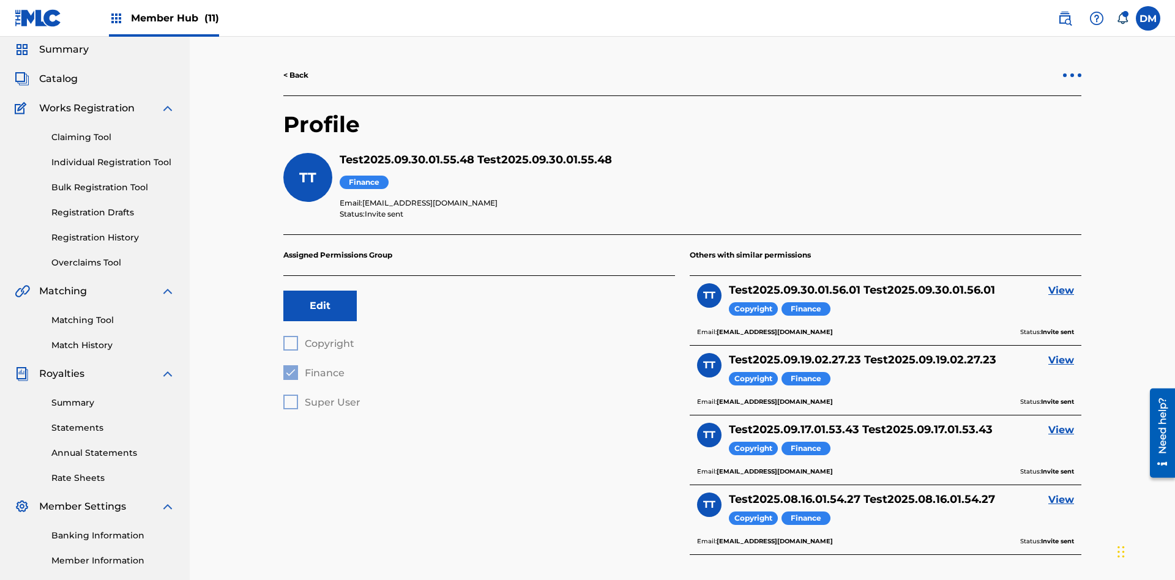
click at [1072, 75] on div at bounding box center [1073, 75] width 4 height 4
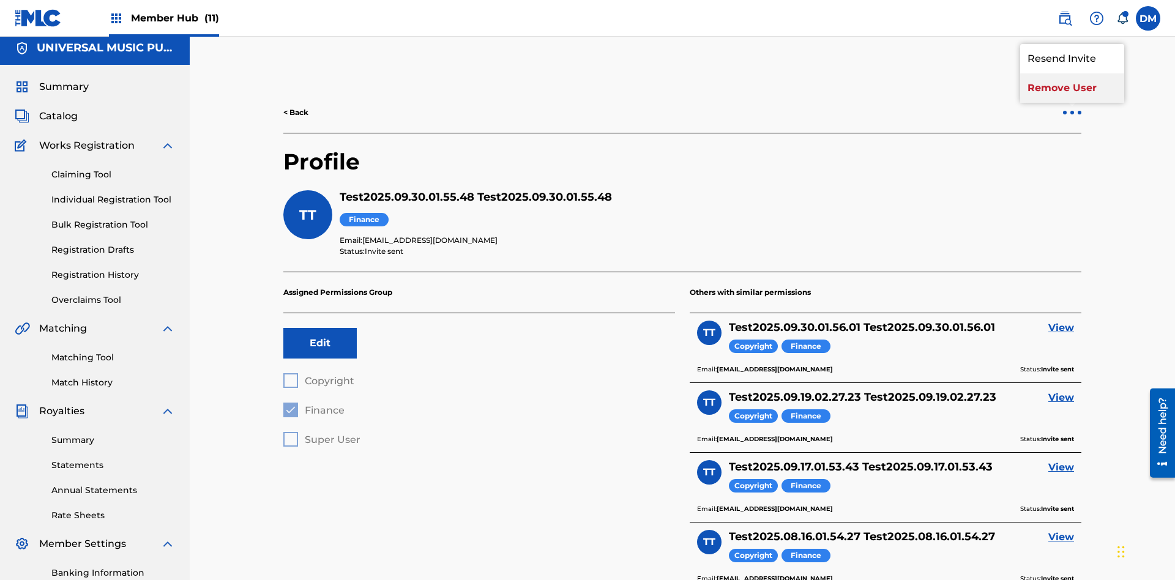
click at [1072, 88] on p "Remove User" at bounding box center [1072, 87] width 104 height 29
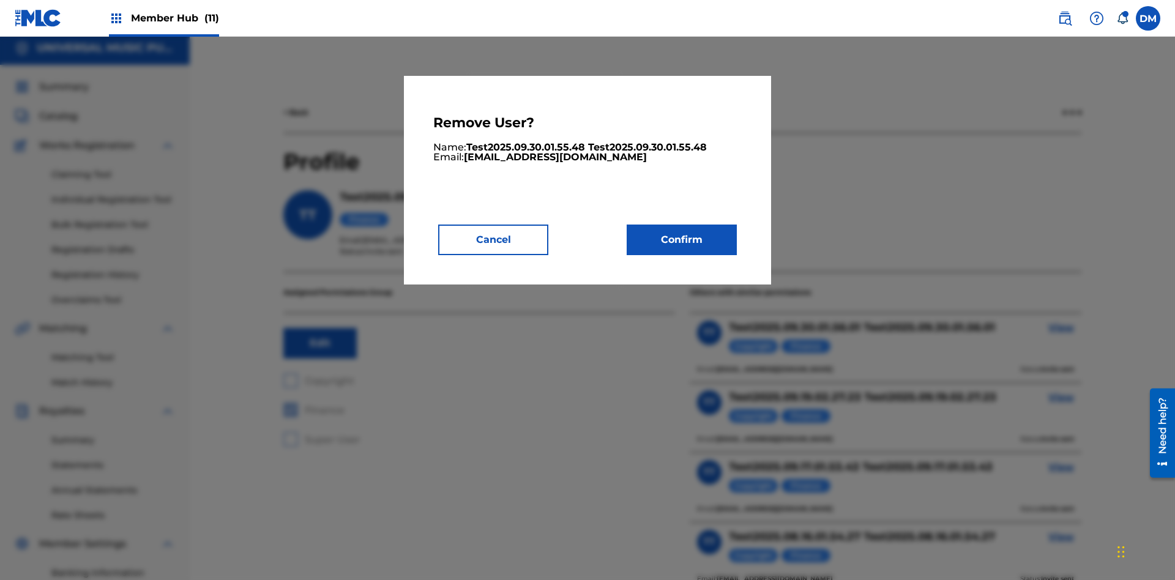
scroll to position [156, 0]
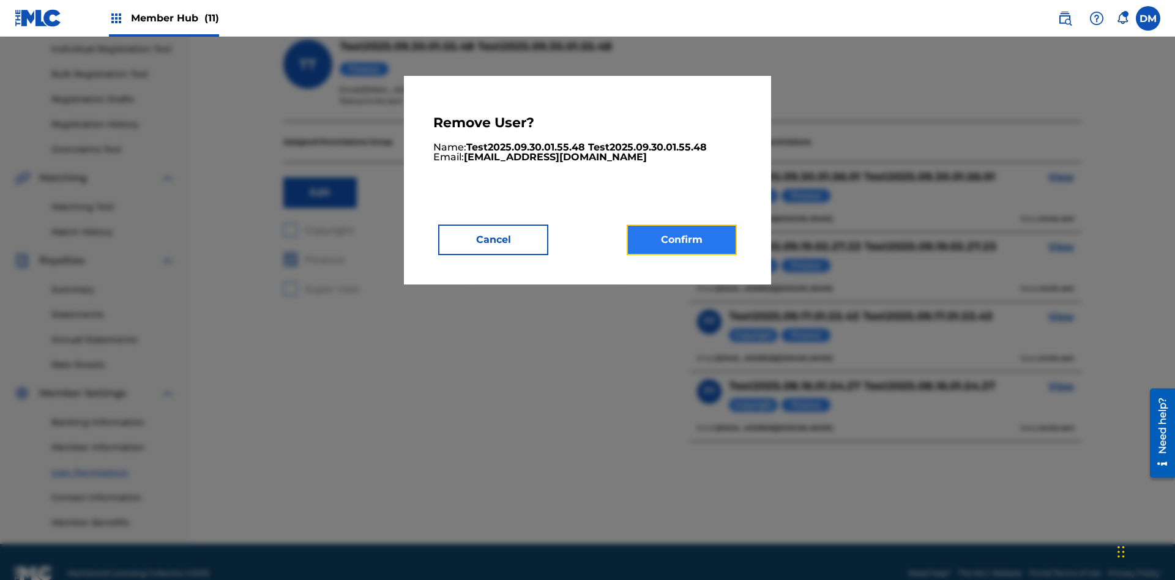
click at [682, 239] on button "Confirm" at bounding box center [682, 240] width 110 height 31
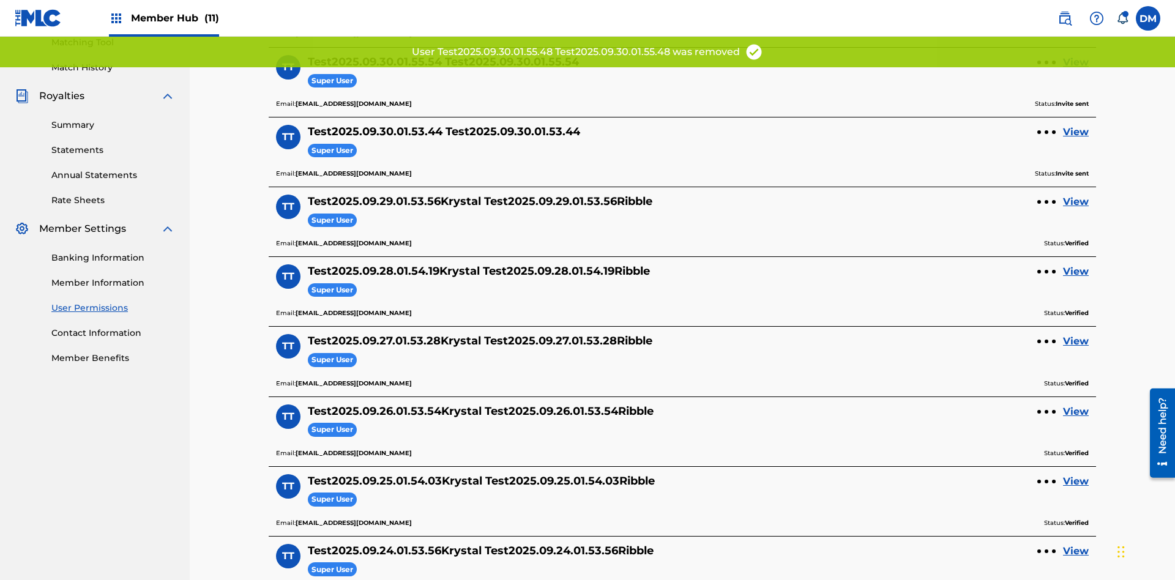
scroll to position [302, 0]
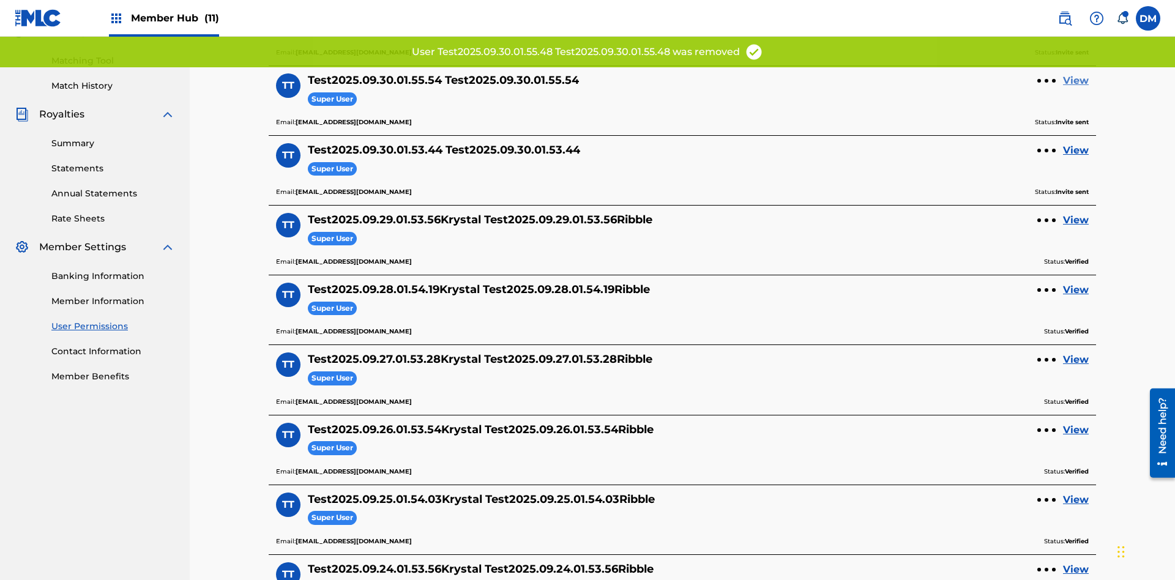
click at [1076, 81] on link "View" at bounding box center [1076, 80] width 26 height 15
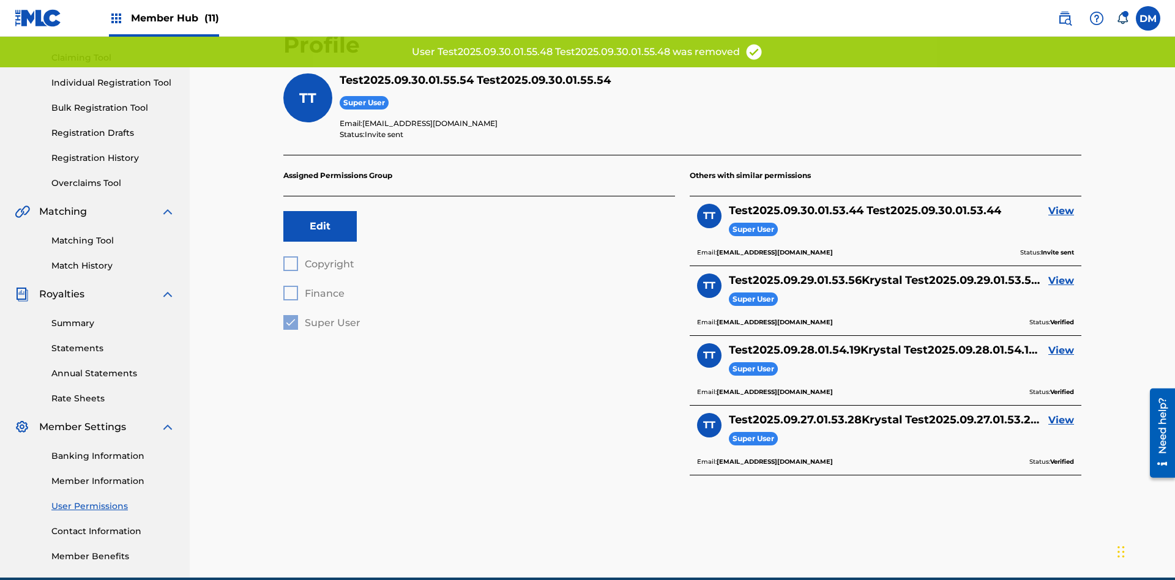
scroll to position [143, 0]
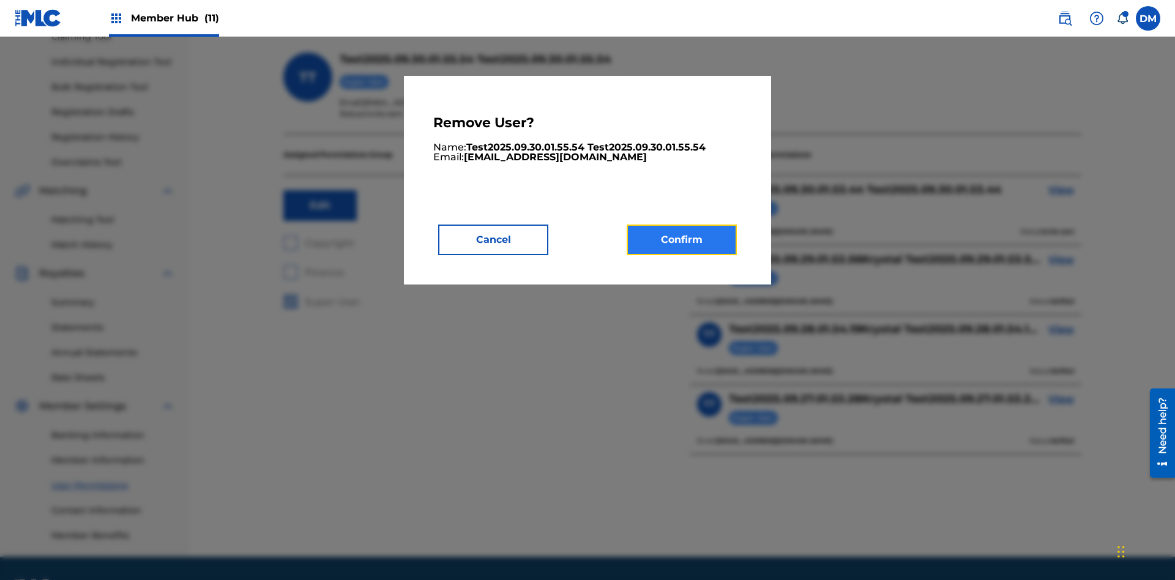
click at [682, 239] on button "Confirm" at bounding box center [682, 240] width 110 height 31
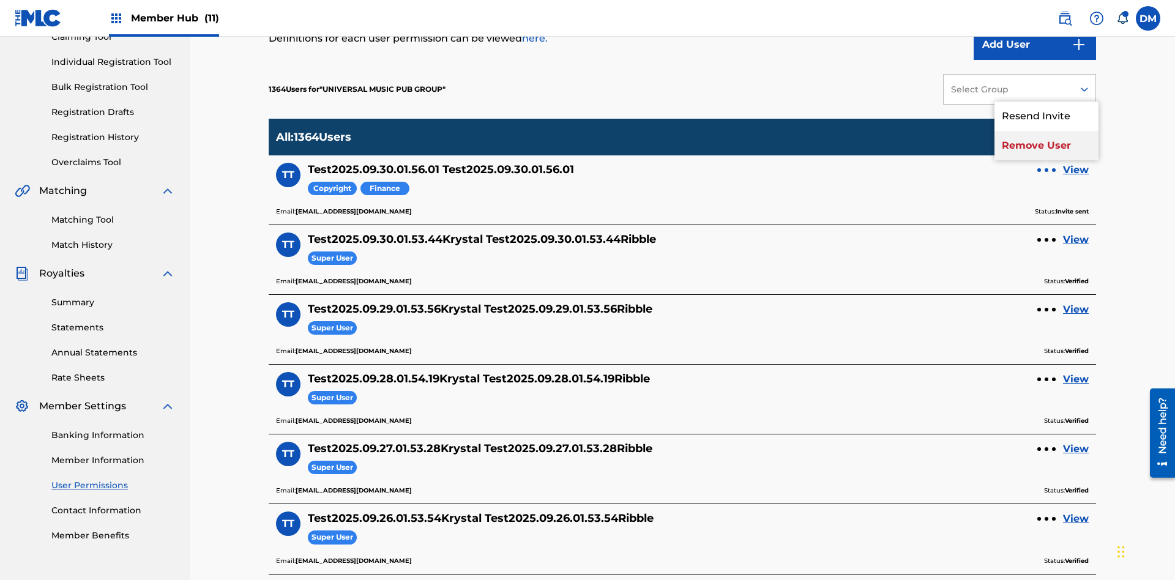
click at [1047, 131] on p "Remove User" at bounding box center [1047, 145] width 104 height 29
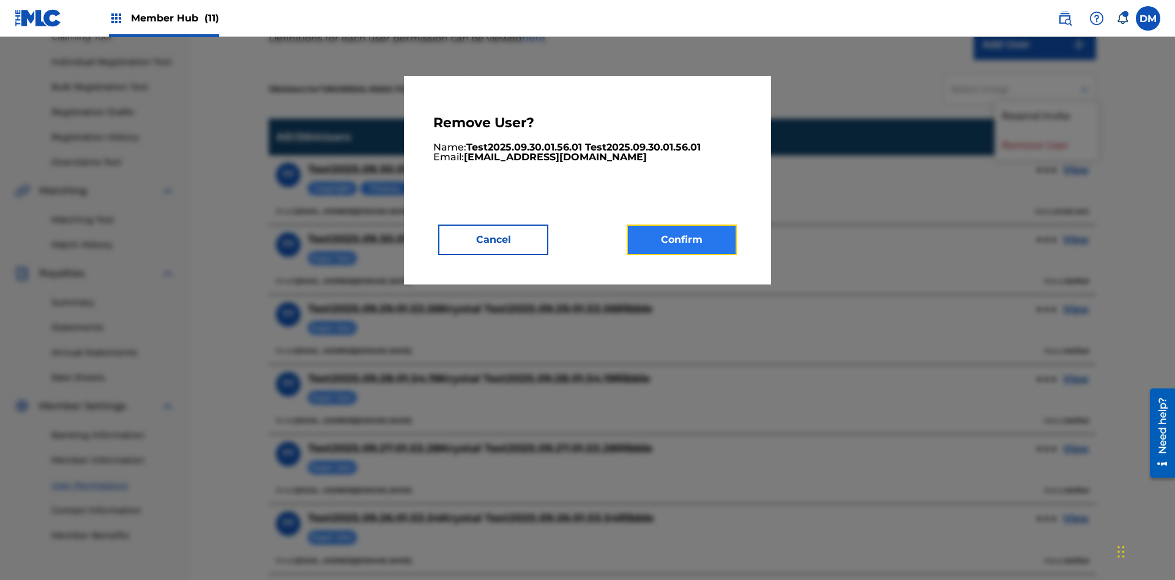
click at [682, 239] on button "Confirm" at bounding box center [682, 240] width 110 height 31
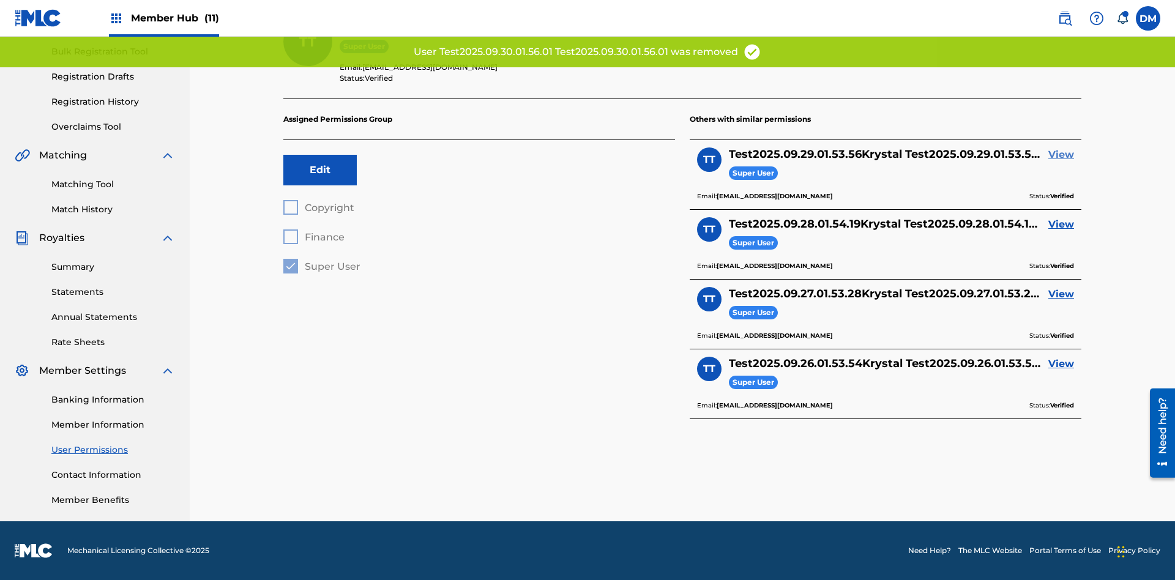
click at [1061, 155] on link "View" at bounding box center [1062, 155] width 26 height 15
